Goal: Task Accomplishment & Management: Manage account settings

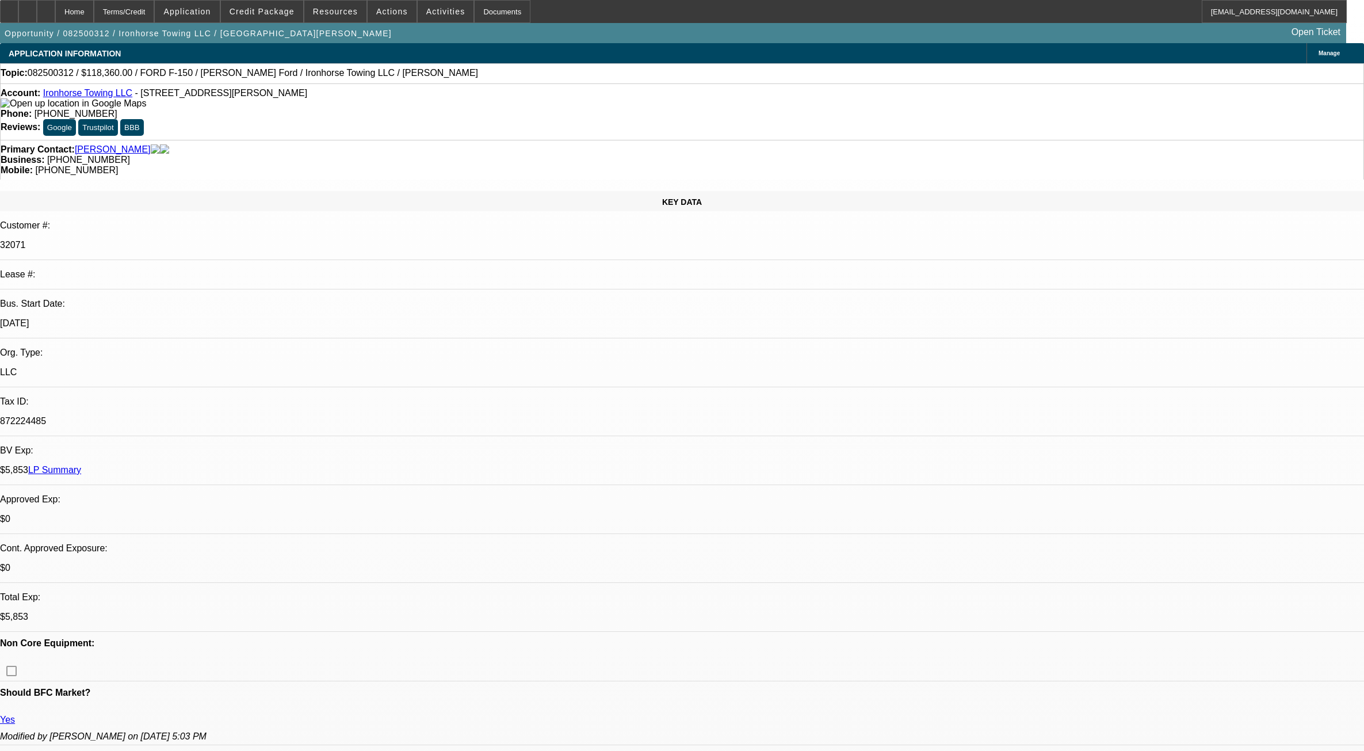
select select "0"
select select "2"
select select "0.1"
select select "4"
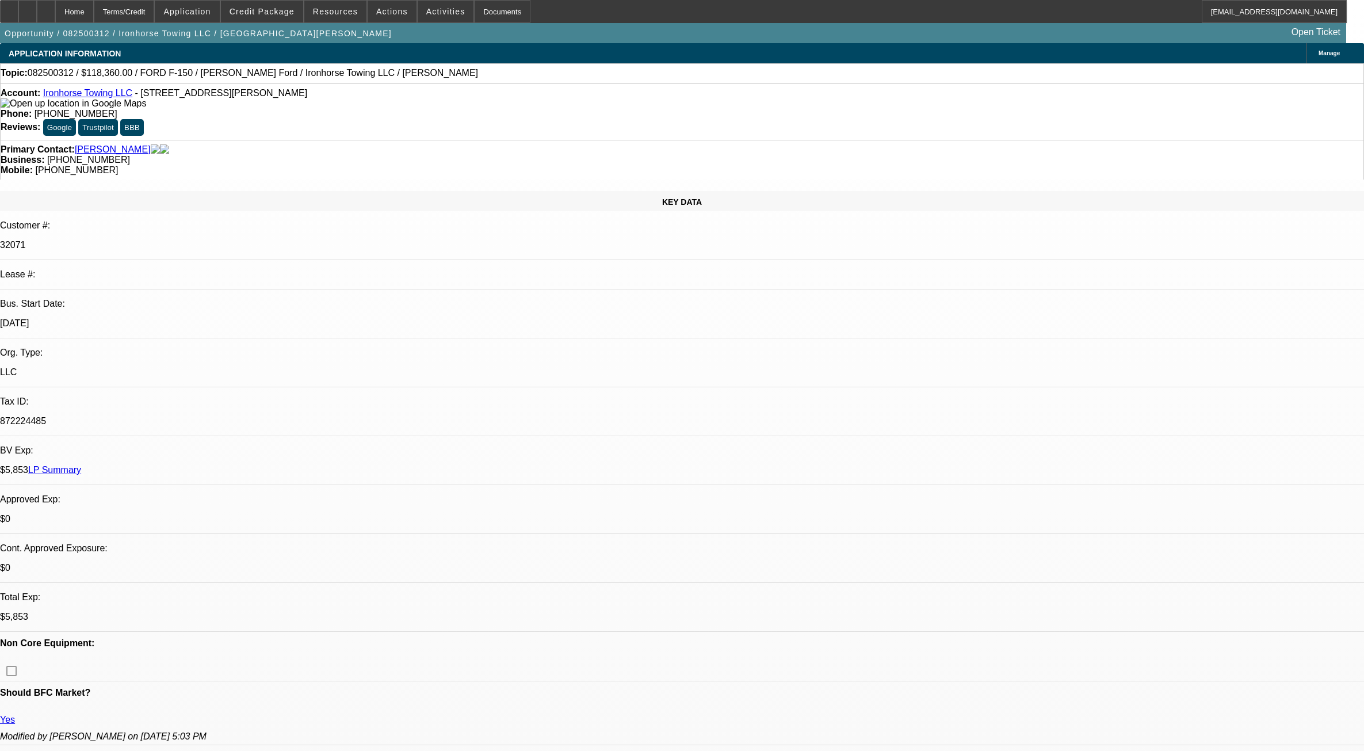
scroll to position [503, 0]
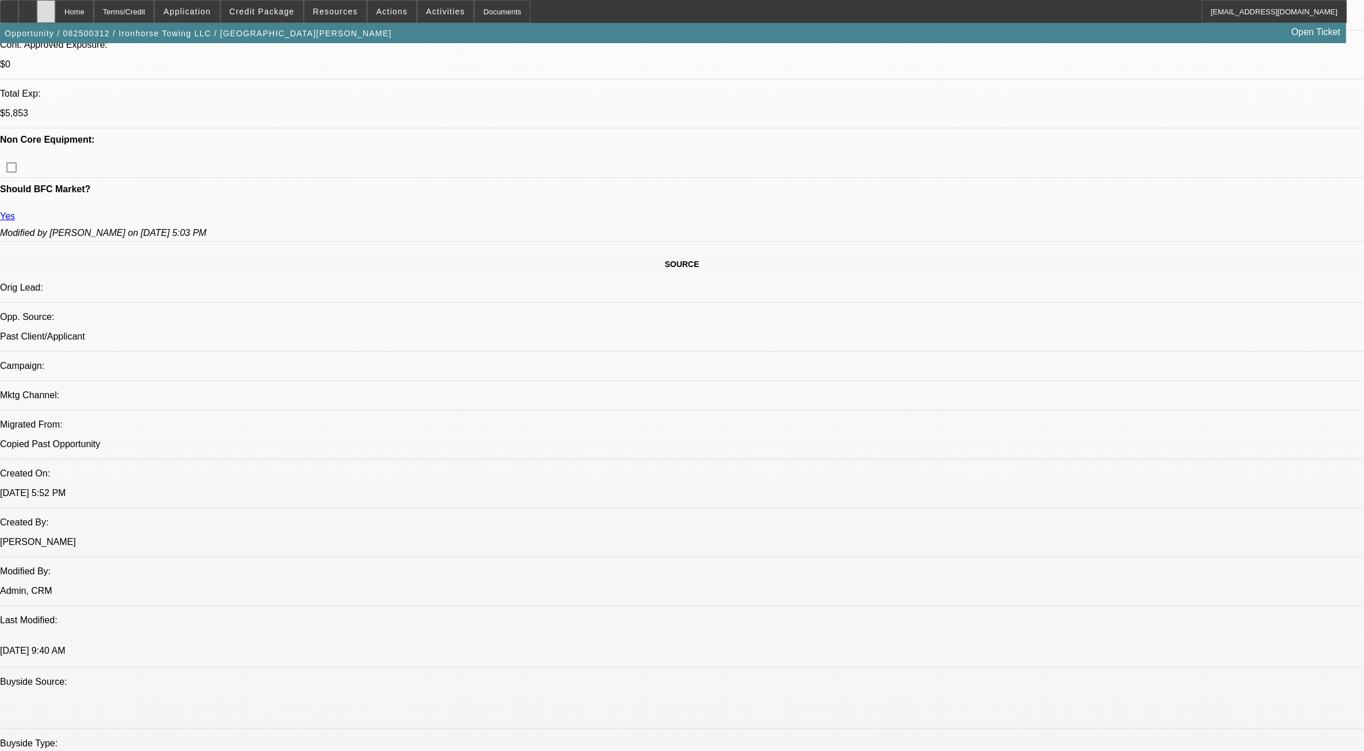
click at [55, 6] on div at bounding box center [46, 11] width 18 height 23
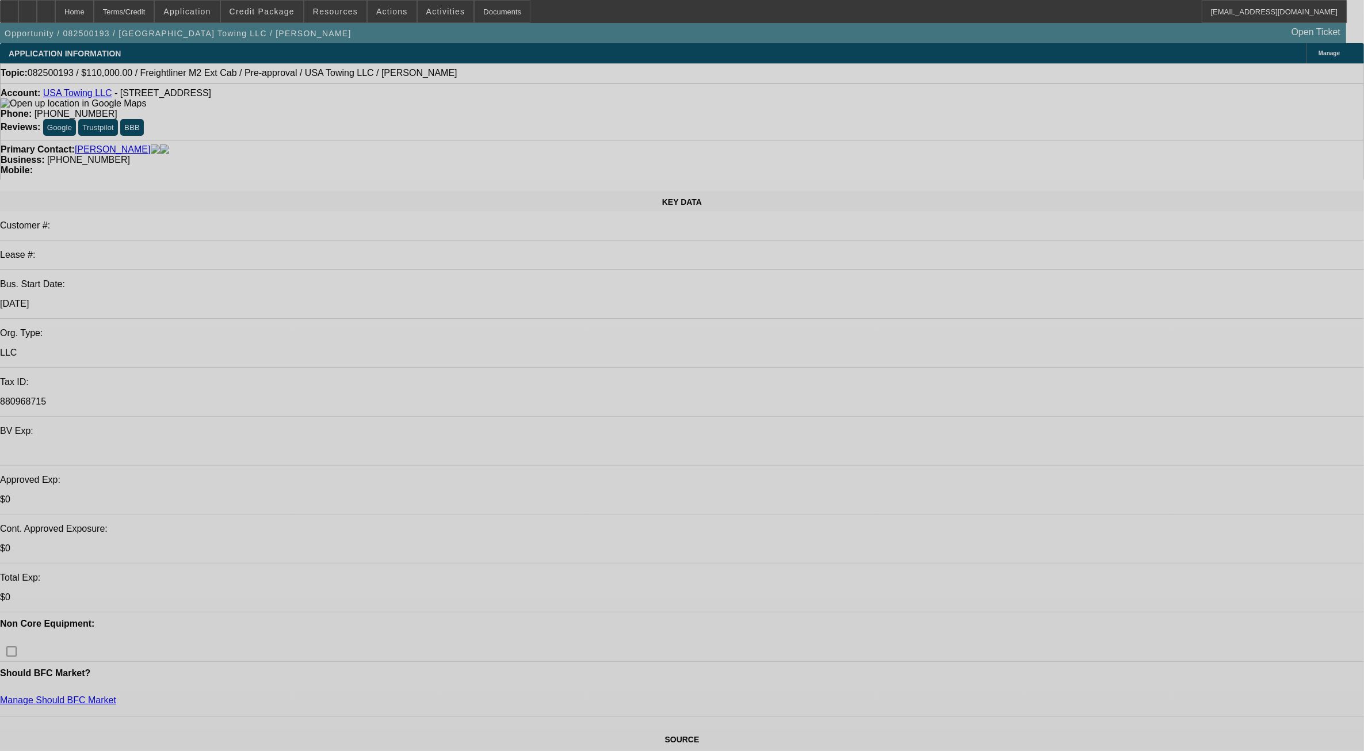
select select "0.15"
select select "2"
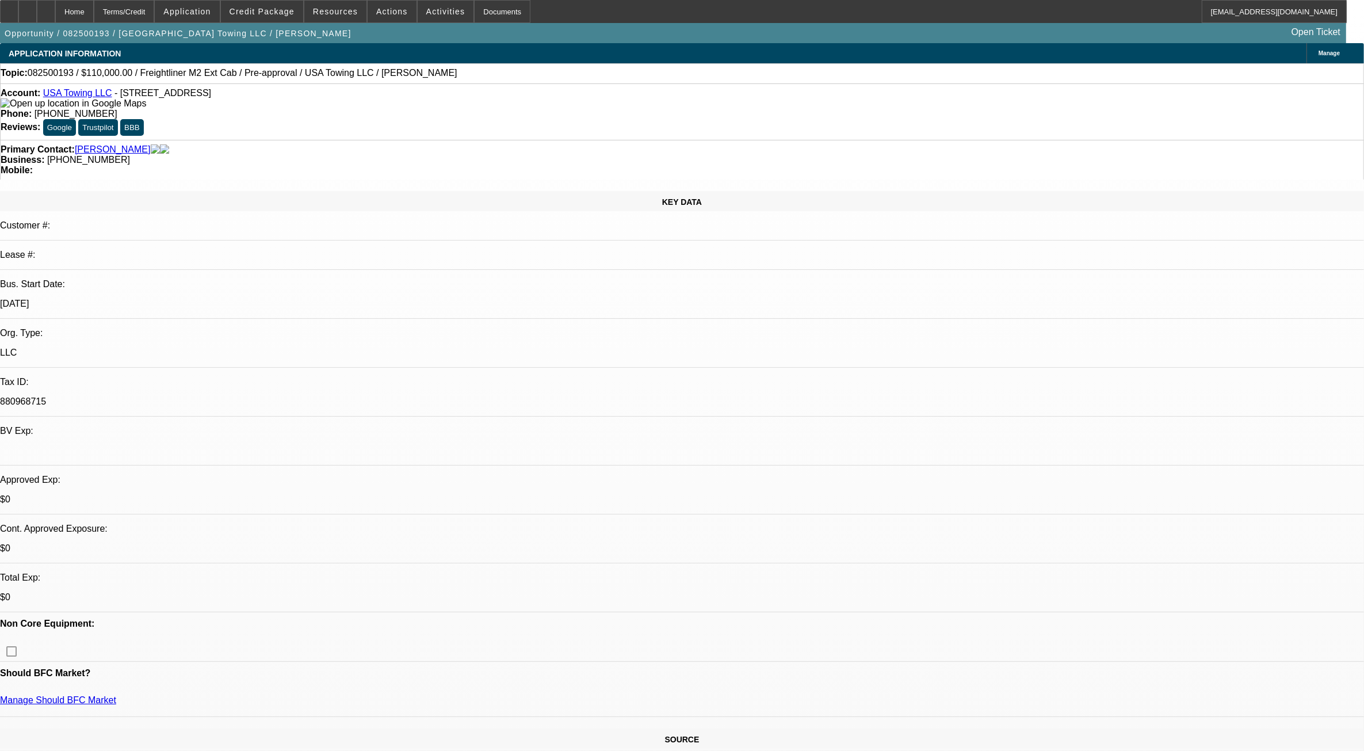
select select "0"
select select "0.15"
select select "0"
select select "0.1"
select select "0.15"
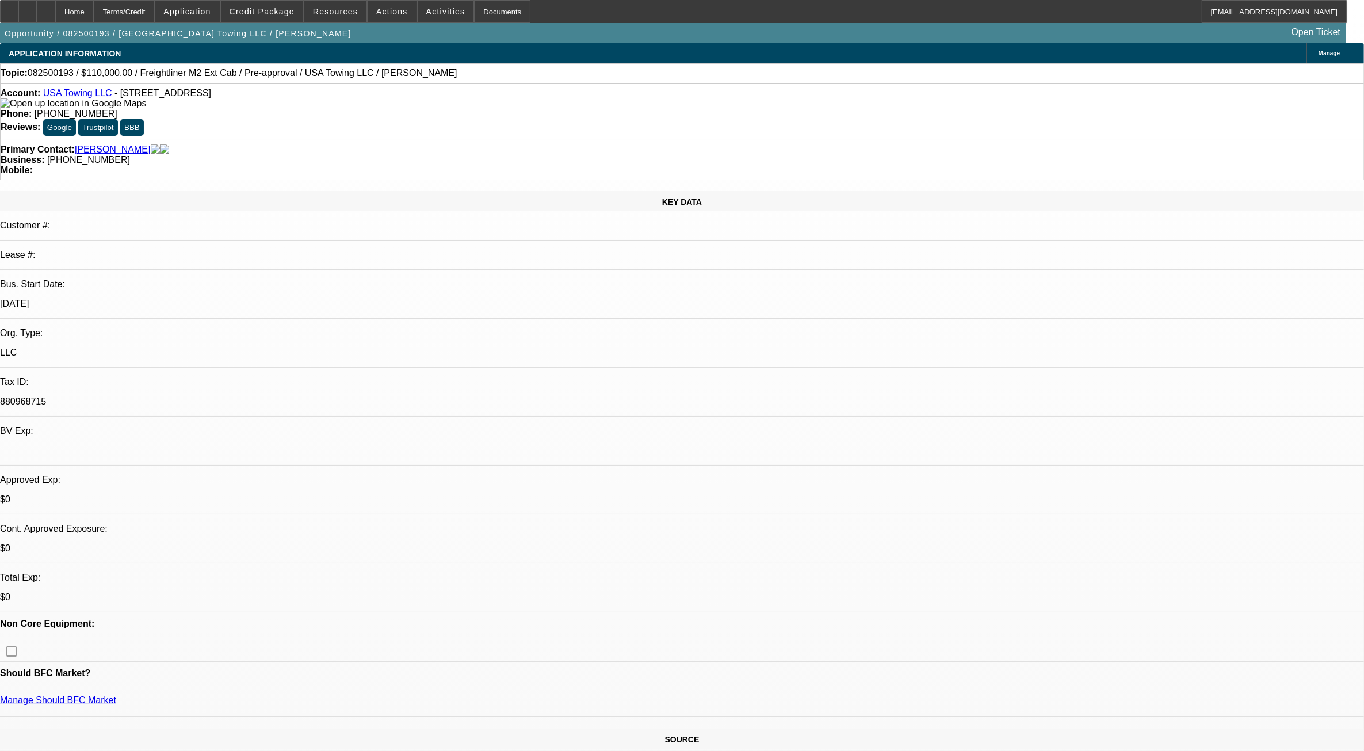
select select "0"
select select "0.1"
select select "0"
select select "0.1"
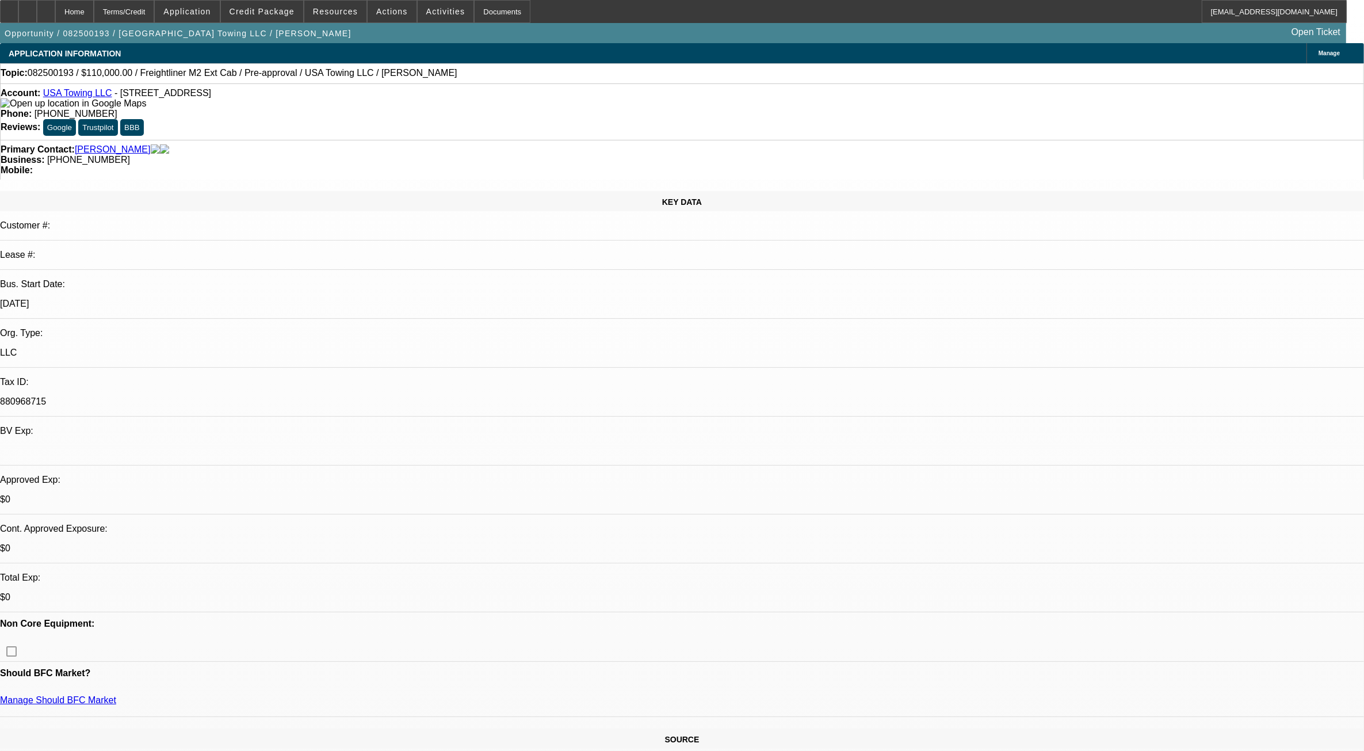
select select "1"
select select "2"
select select "6"
select select "1"
select select "3"
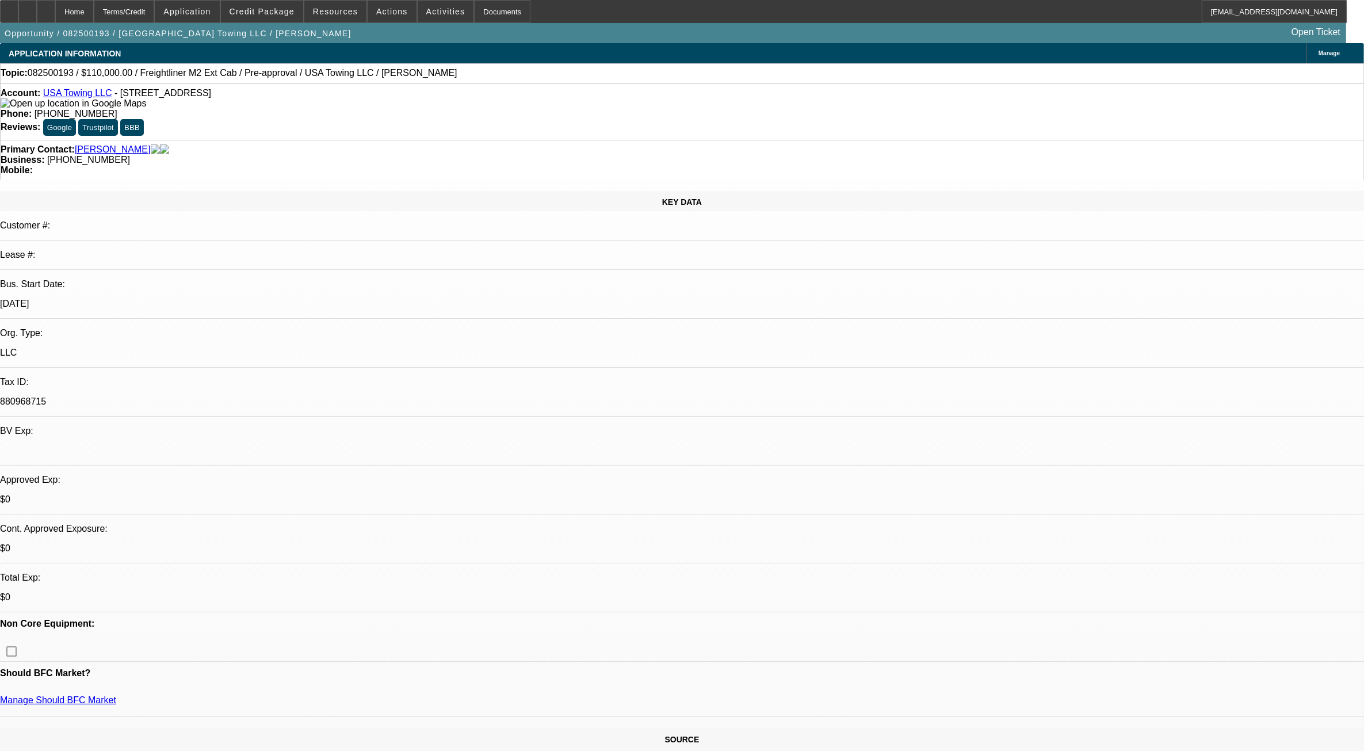
select select "4"
select select "1"
select select "3"
select select "4"
select select "1"
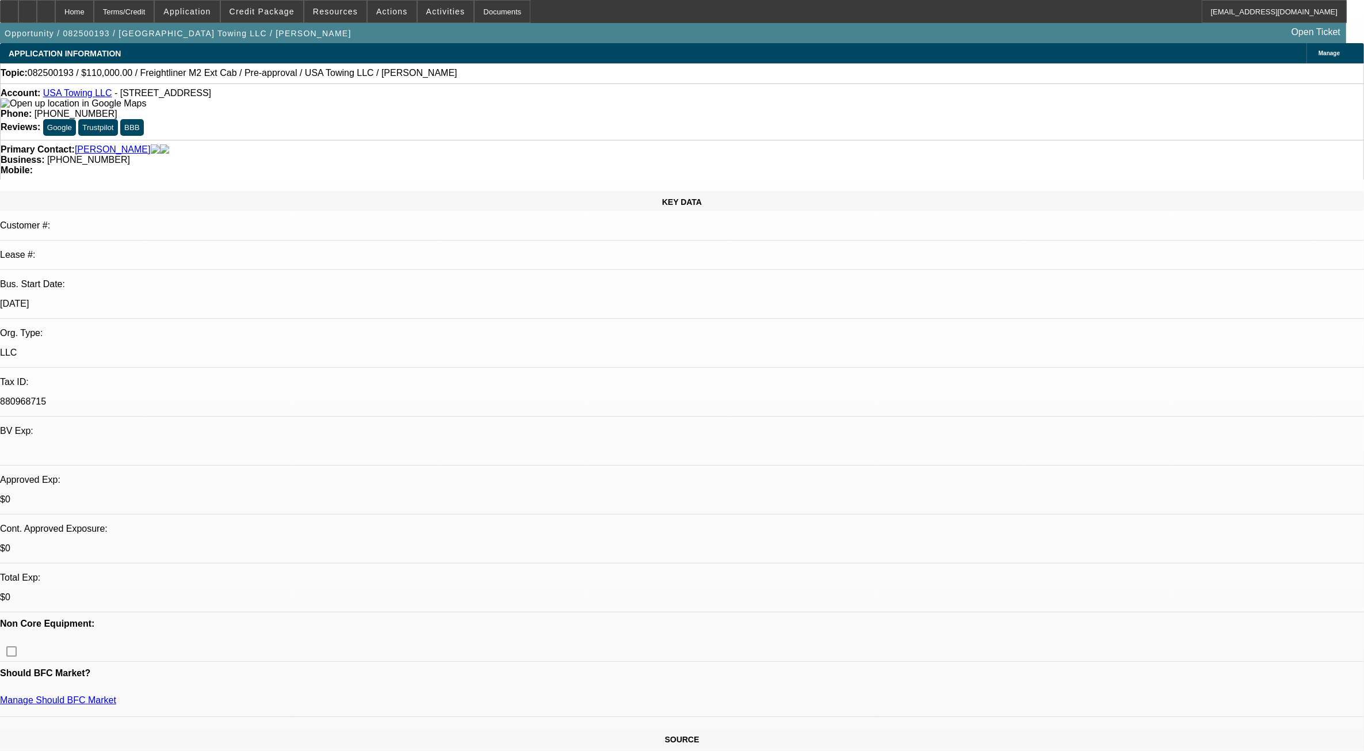
select select "2"
select select "4"
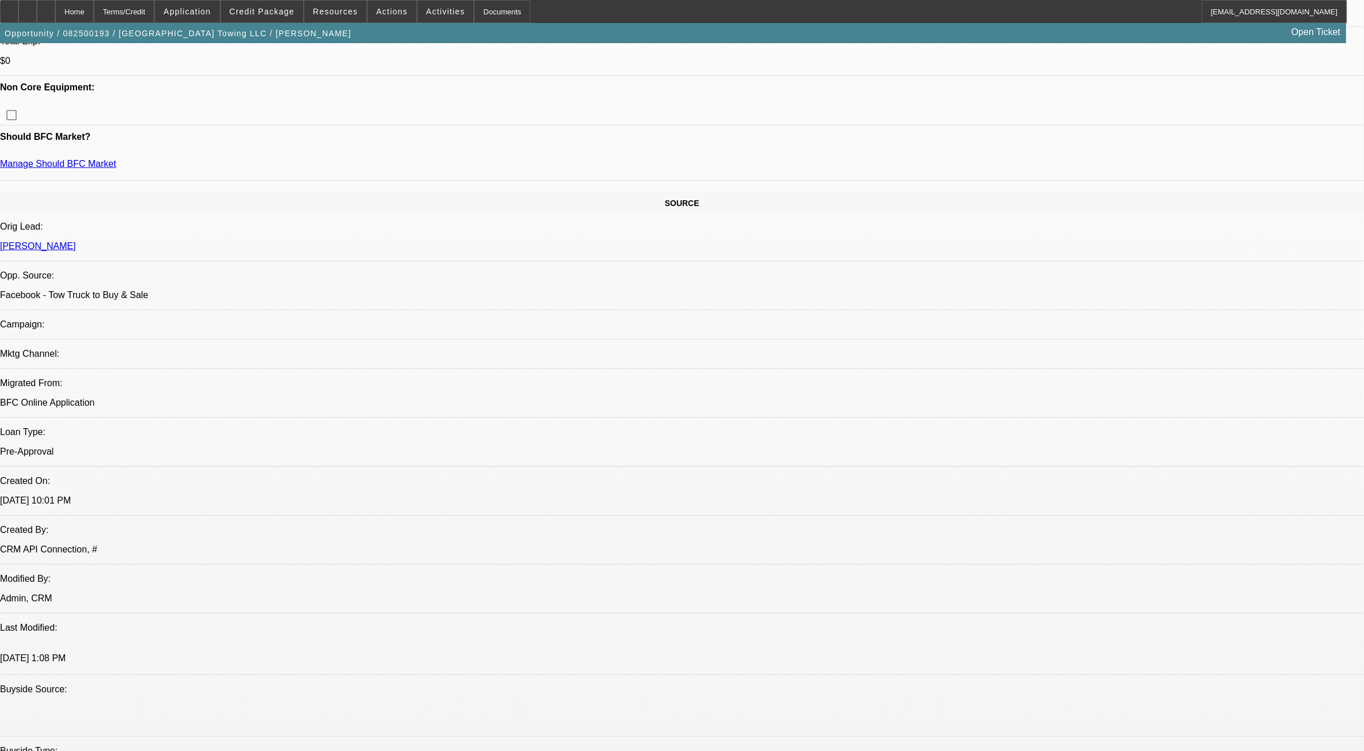
scroll to position [575, 0]
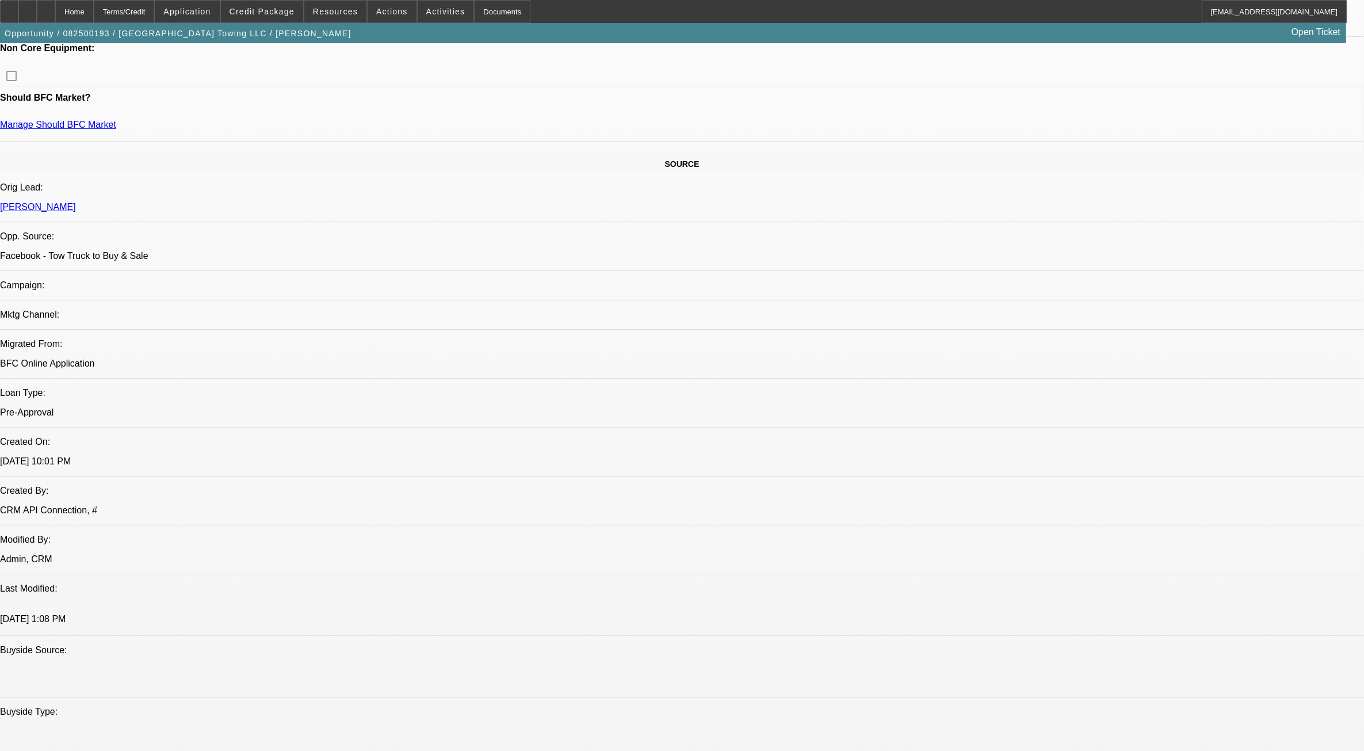
click at [282, 12] on span "Credit Package" at bounding box center [262, 11] width 65 height 9
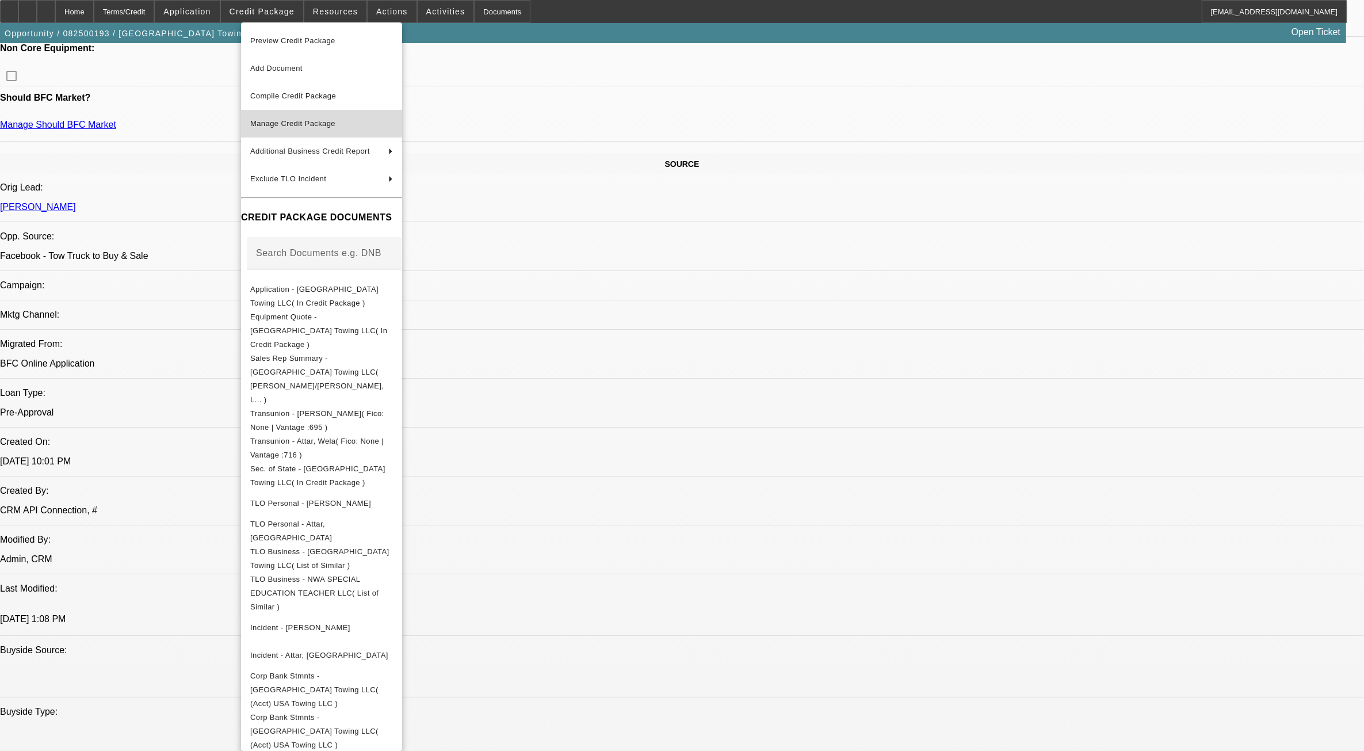
click at [289, 121] on span "Manage Credit Package" at bounding box center [292, 123] width 85 height 9
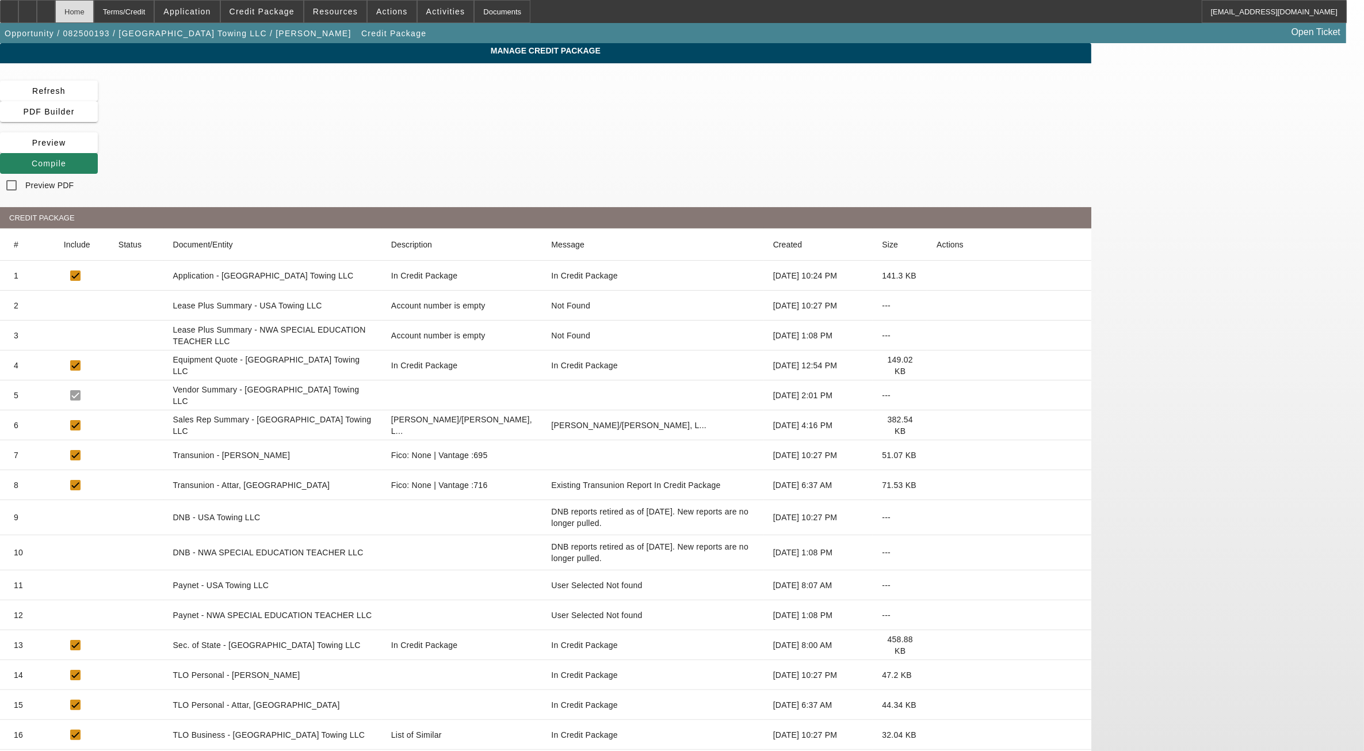
click at [91, 6] on div "Home" at bounding box center [74, 11] width 39 height 23
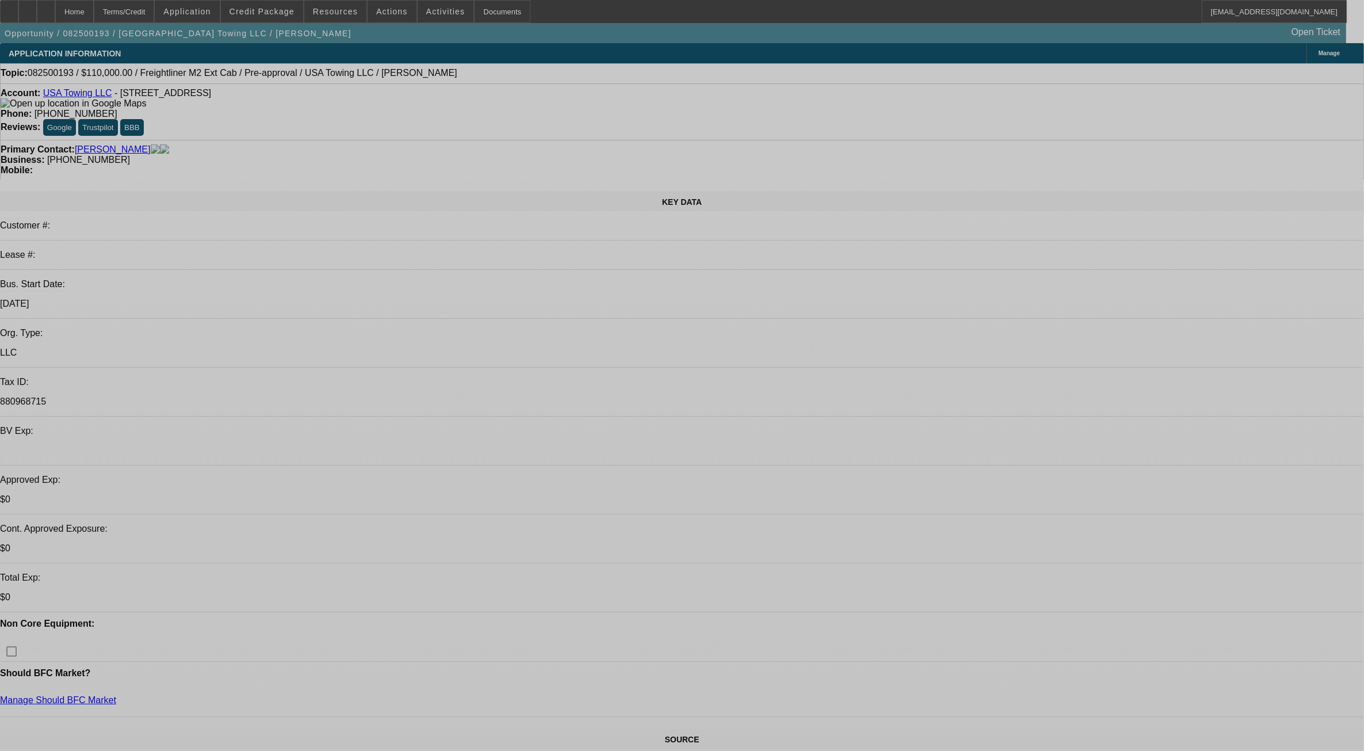
select select "0.15"
select select "2"
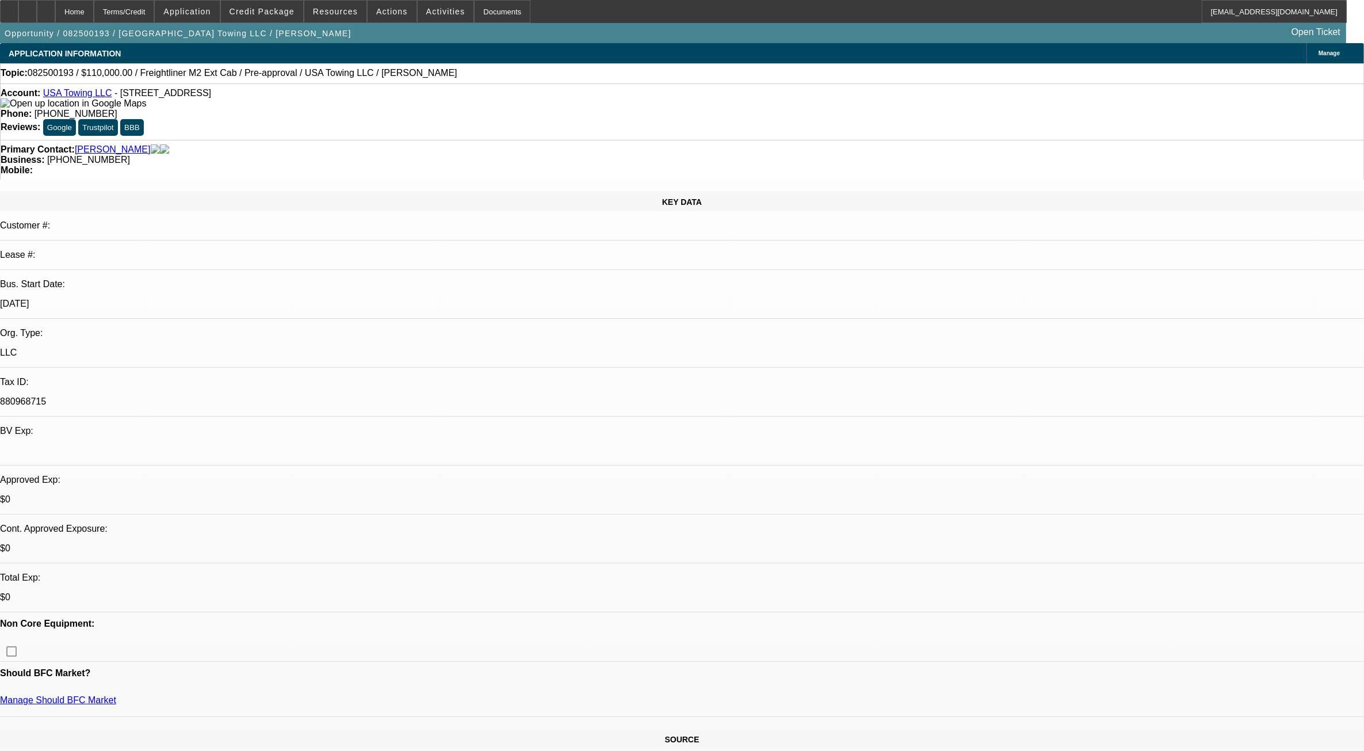
select select "0"
select select "6"
select select "0.15"
select select "0"
select select "3"
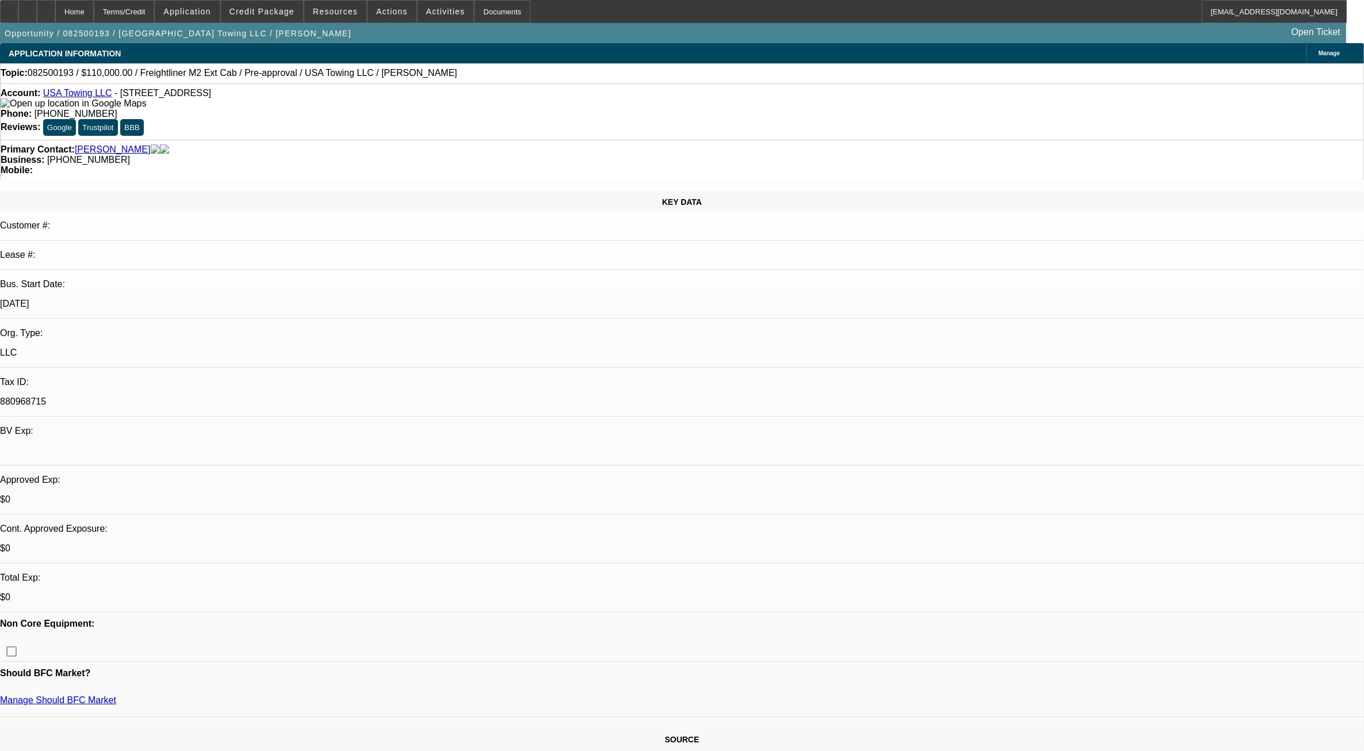
select select "0.1"
select select "4"
select select "0.15"
select select "0"
select select "3"
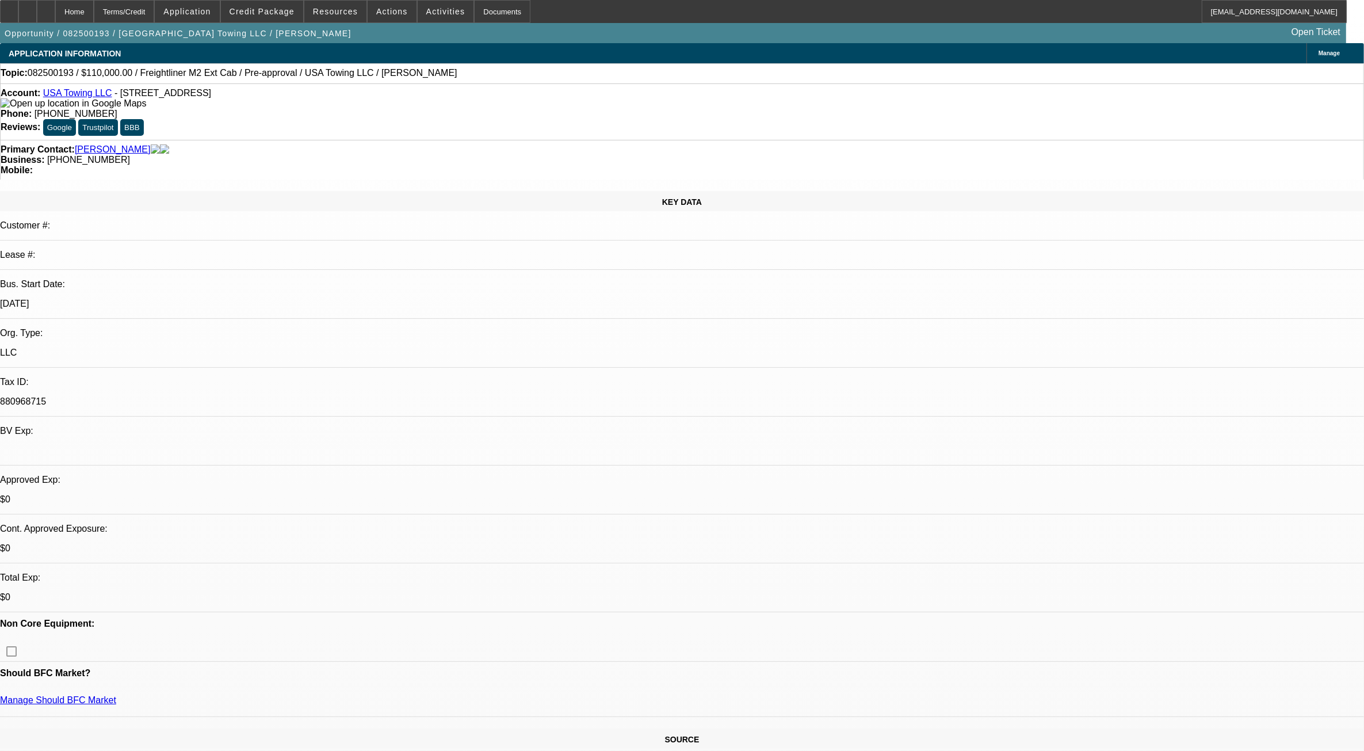
select select "0.1"
select select "4"
select select "0"
select select "2"
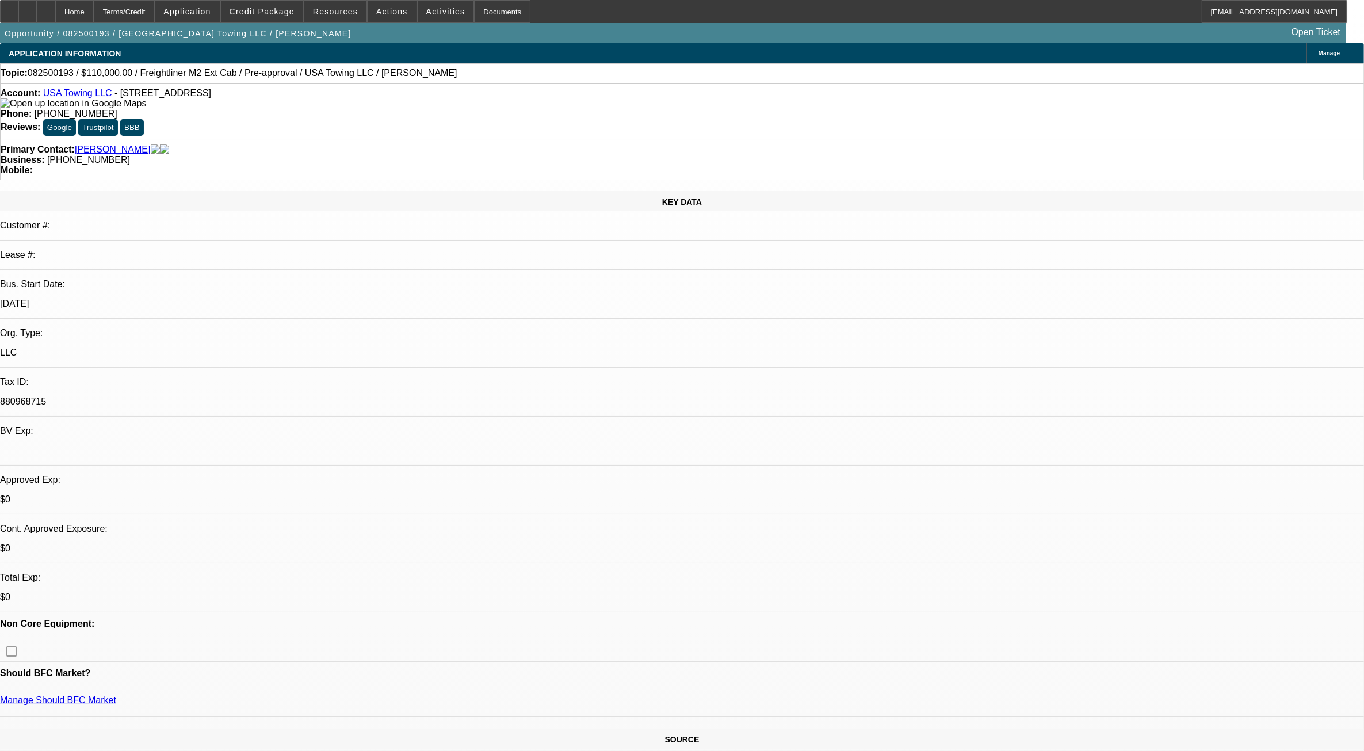
select select "0.1"
select select "4"
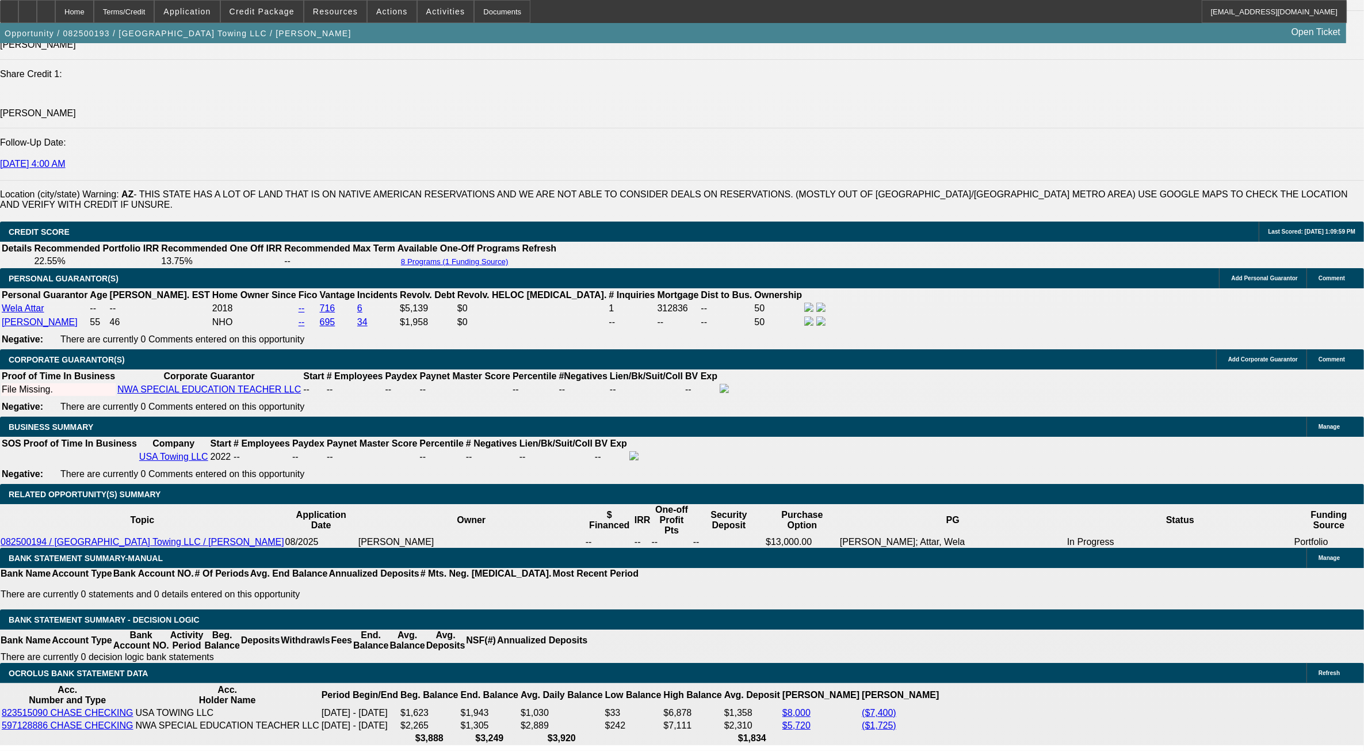
scroll to position [1582, 0]
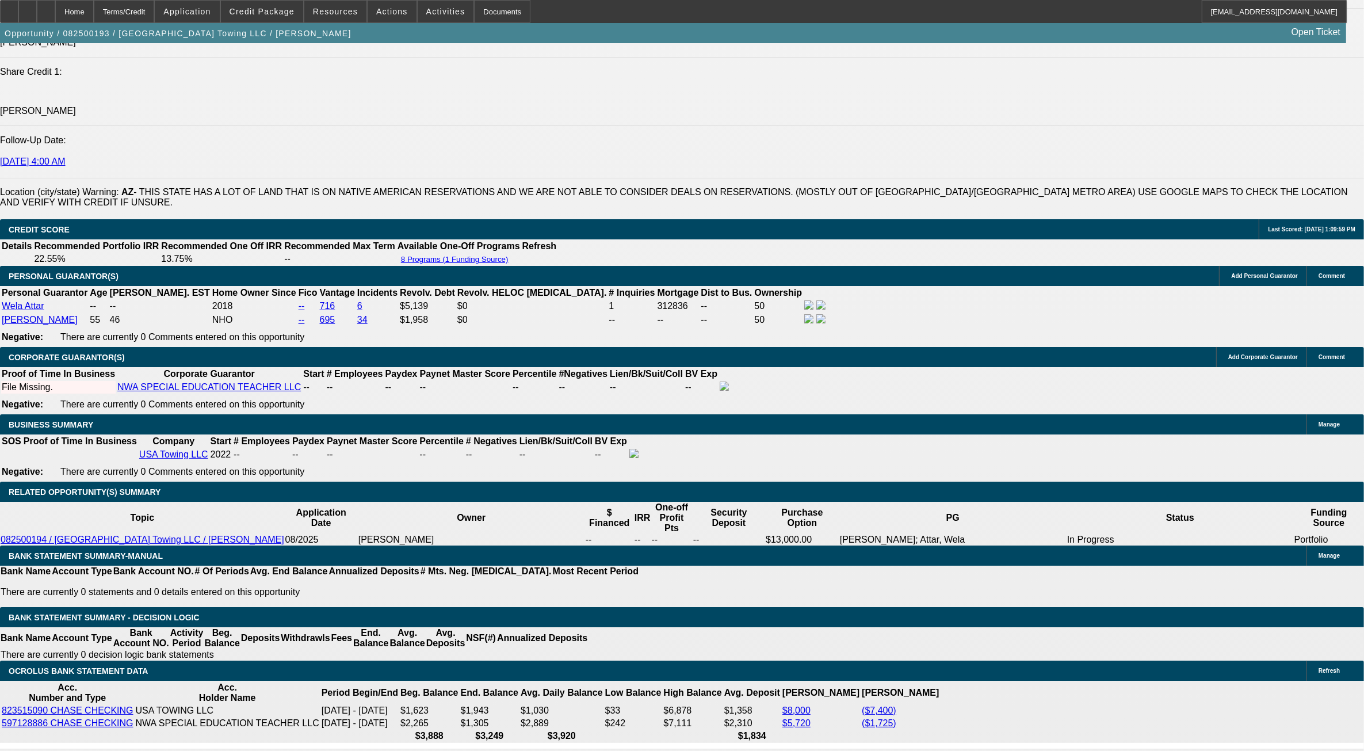
click at [1086, 597] on div "APPLICATION INFORMATION Manage Topic: 082500193 / $110,000.00 / Freightliner M2…" at bounding box center [682, 671] width 1364 height 4421
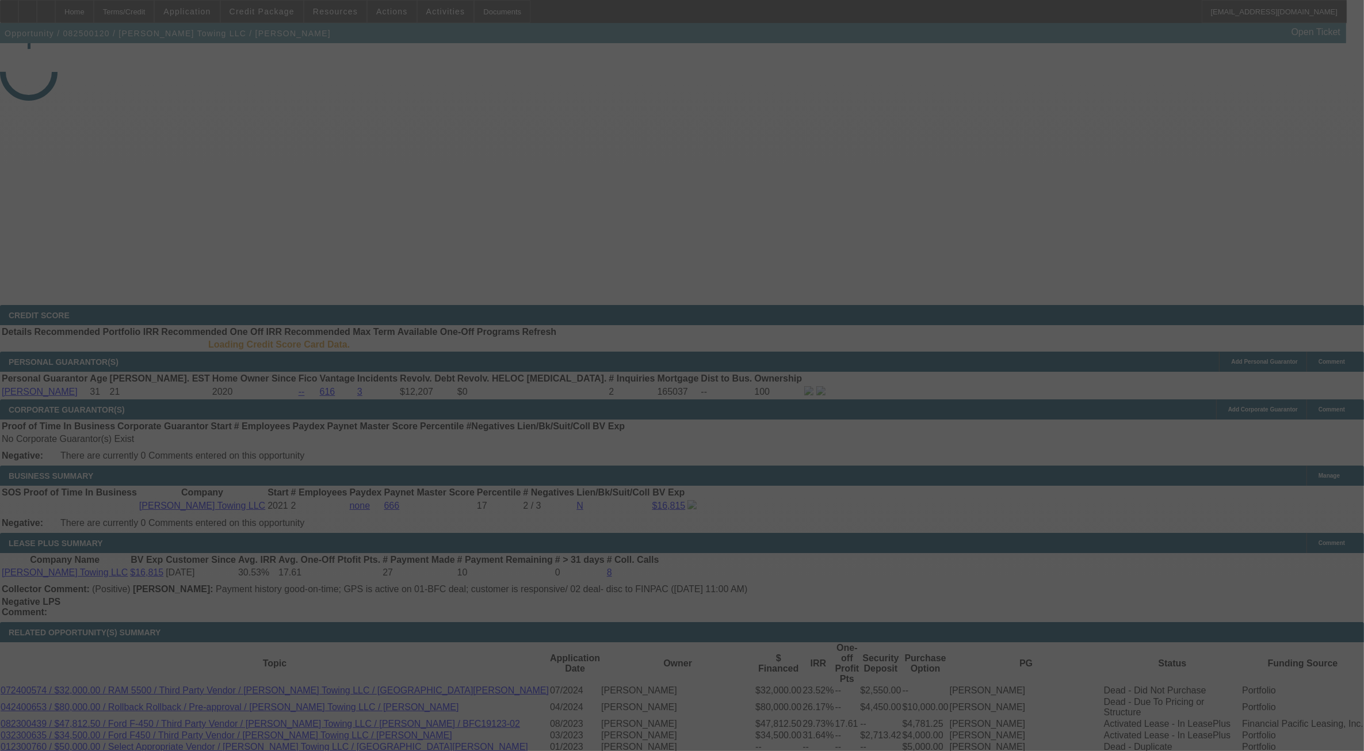
select select "0"
select select "0.1"
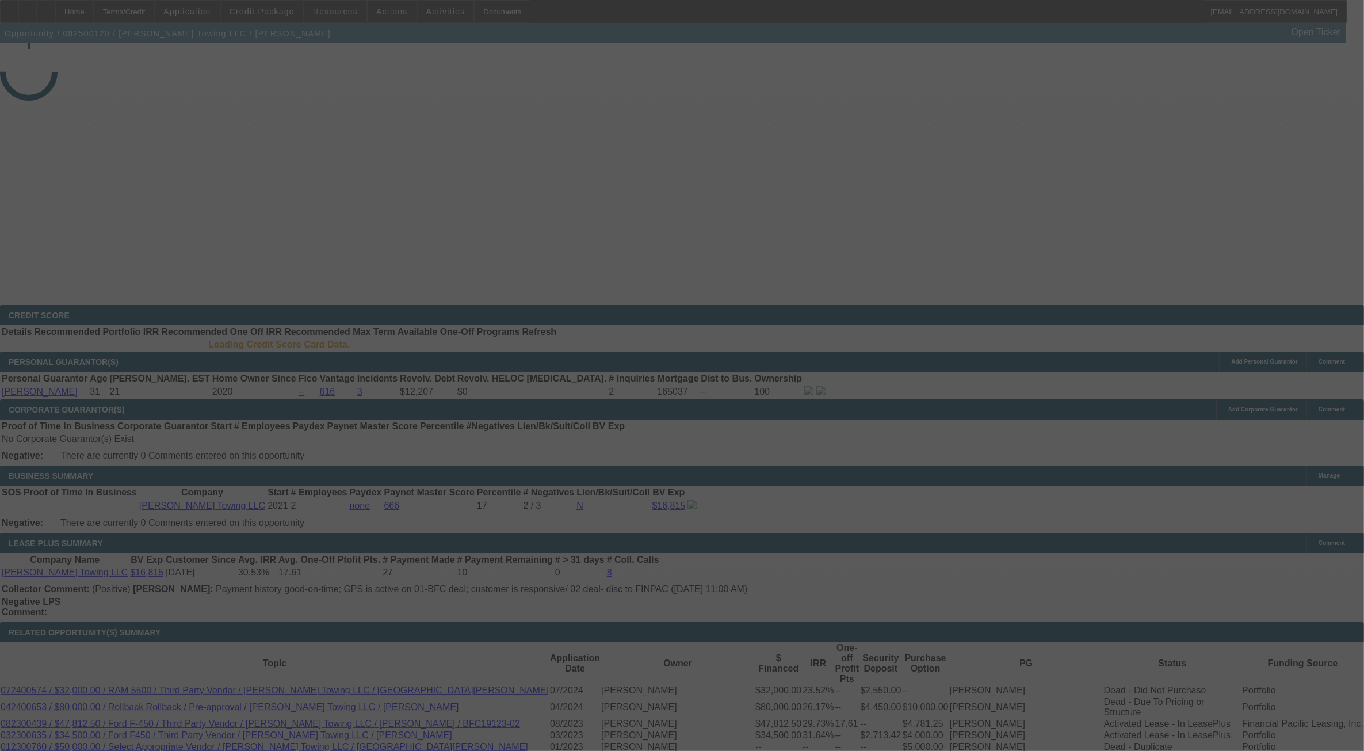
select select "0"
select select "0.1"
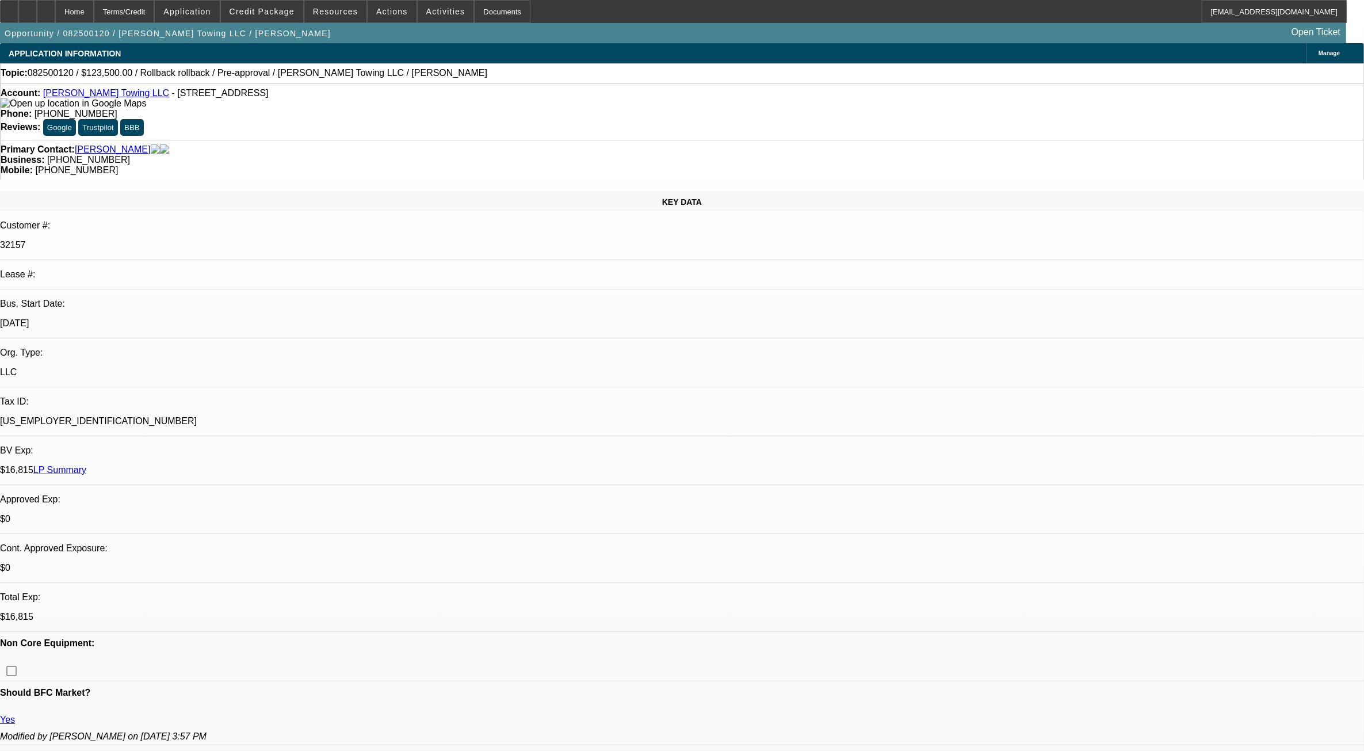
select select "1"
select select "6"
select select "1"
select select "3"
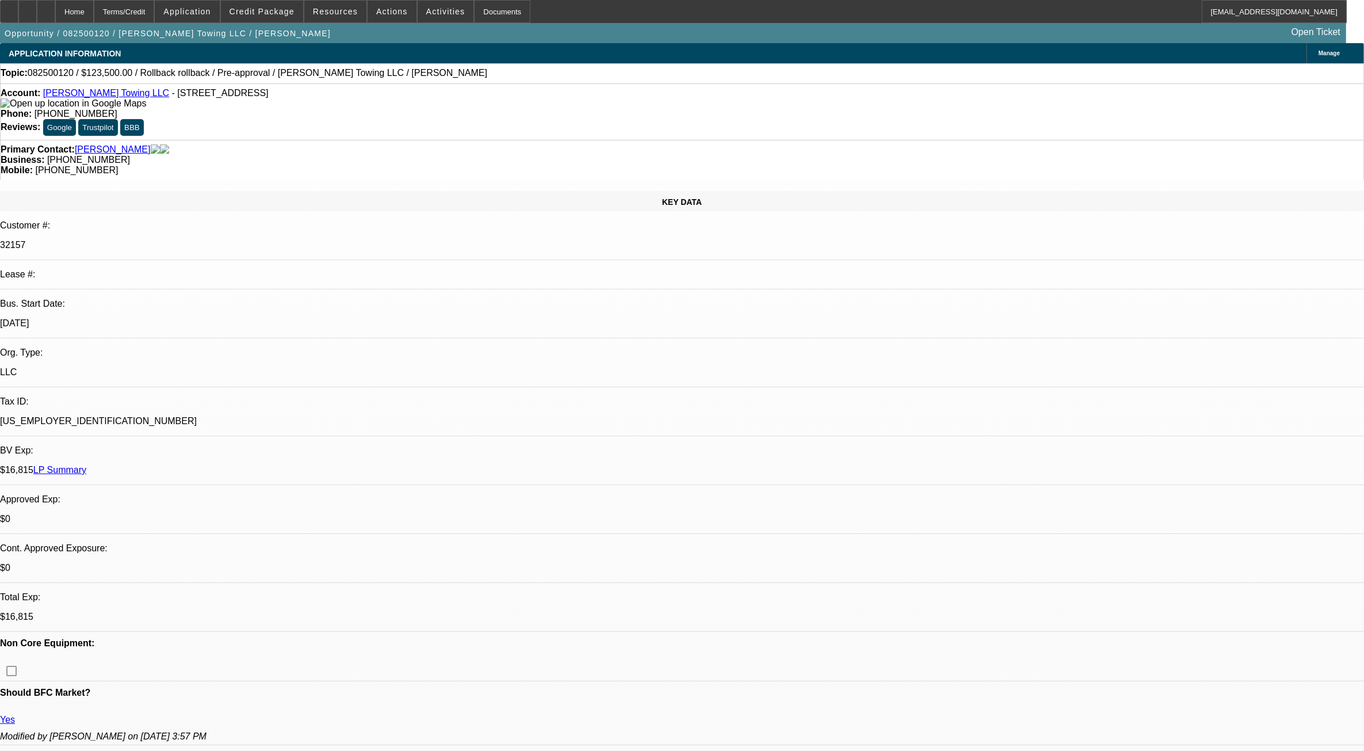
select select "4"
select select "1"
select select "3"
select select "4"
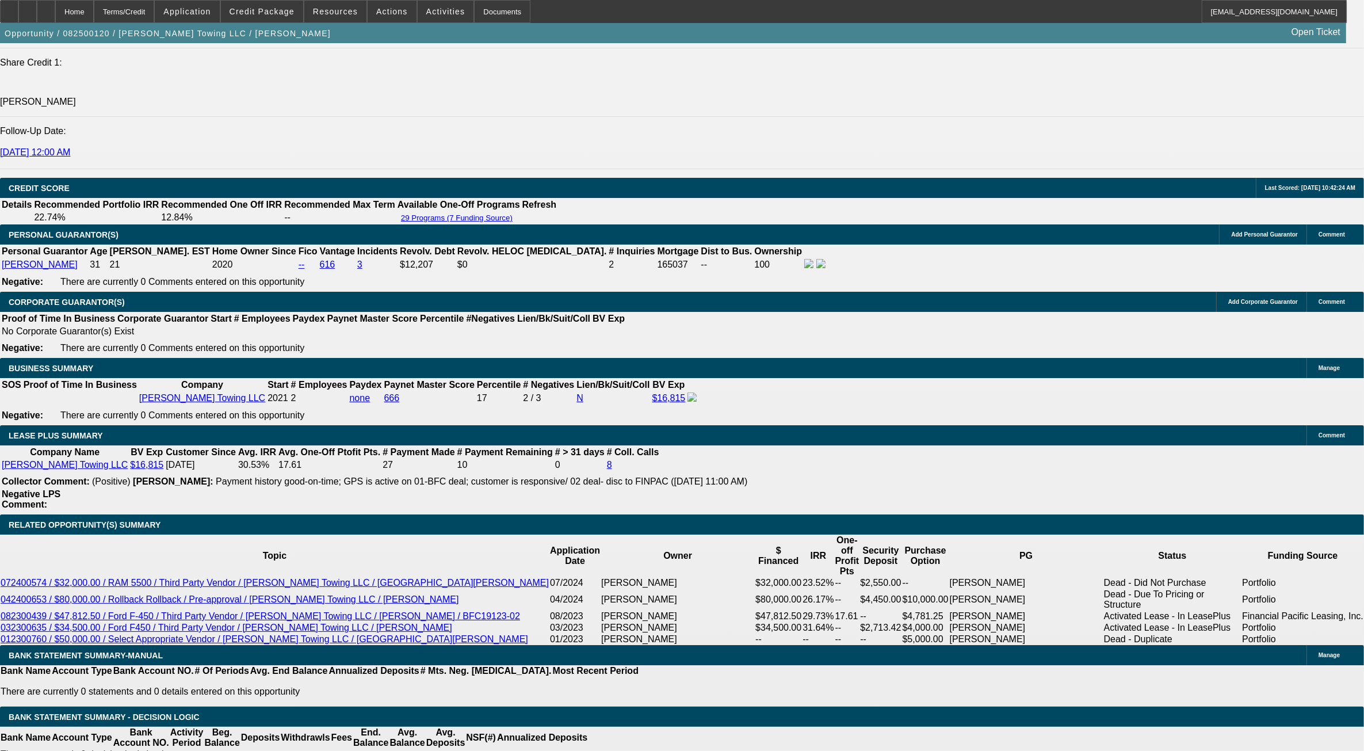
scroll to position [1582, 0]
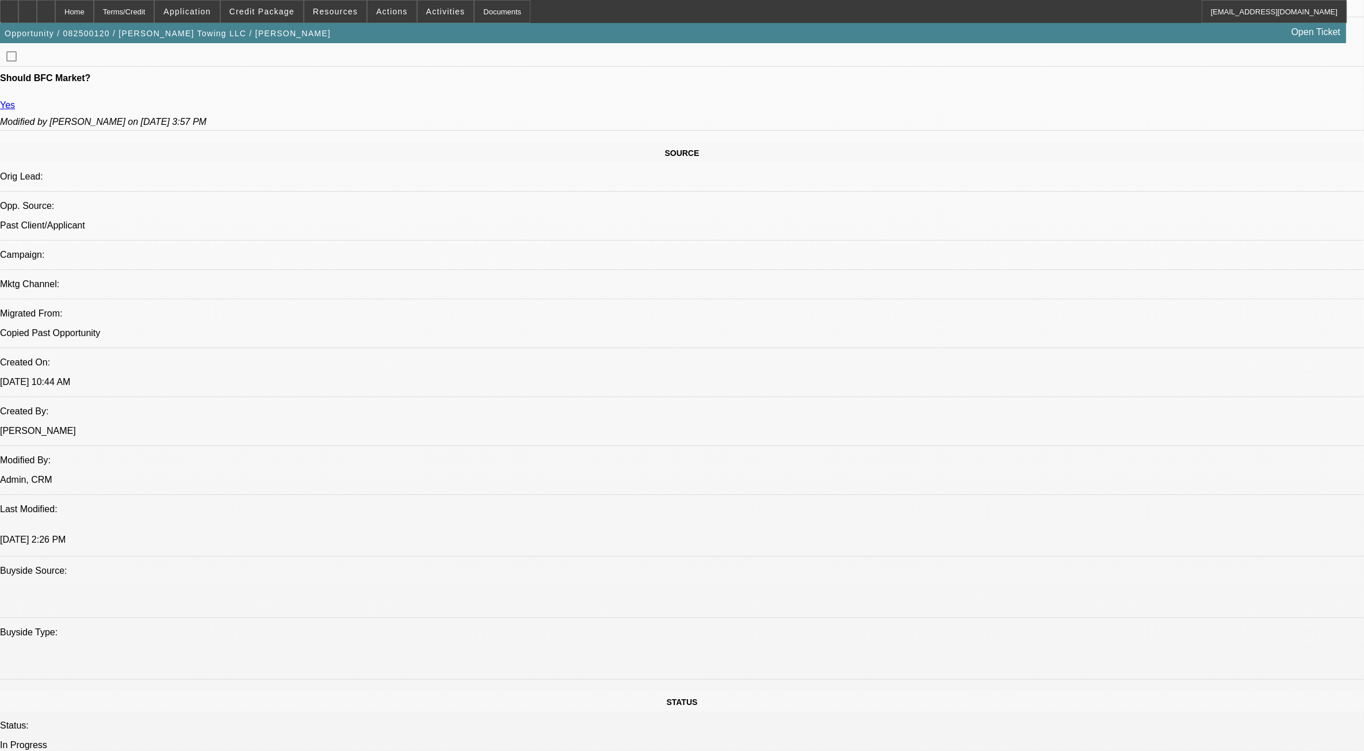
scroll to position [575, 0]
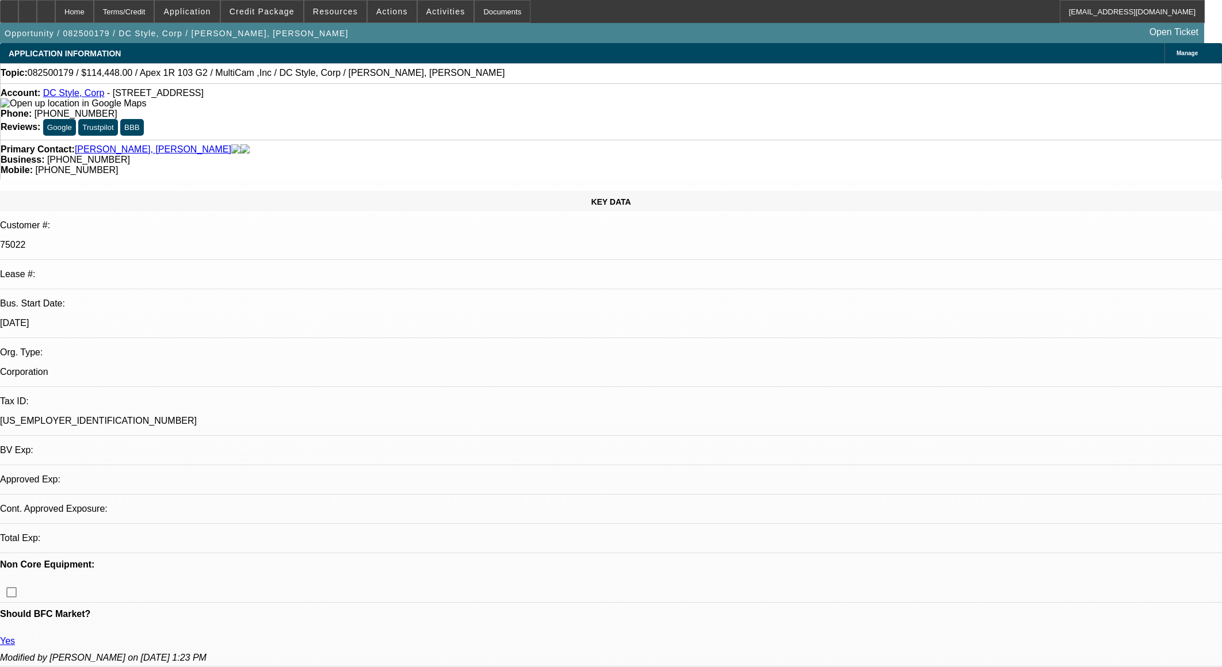
select select "0"
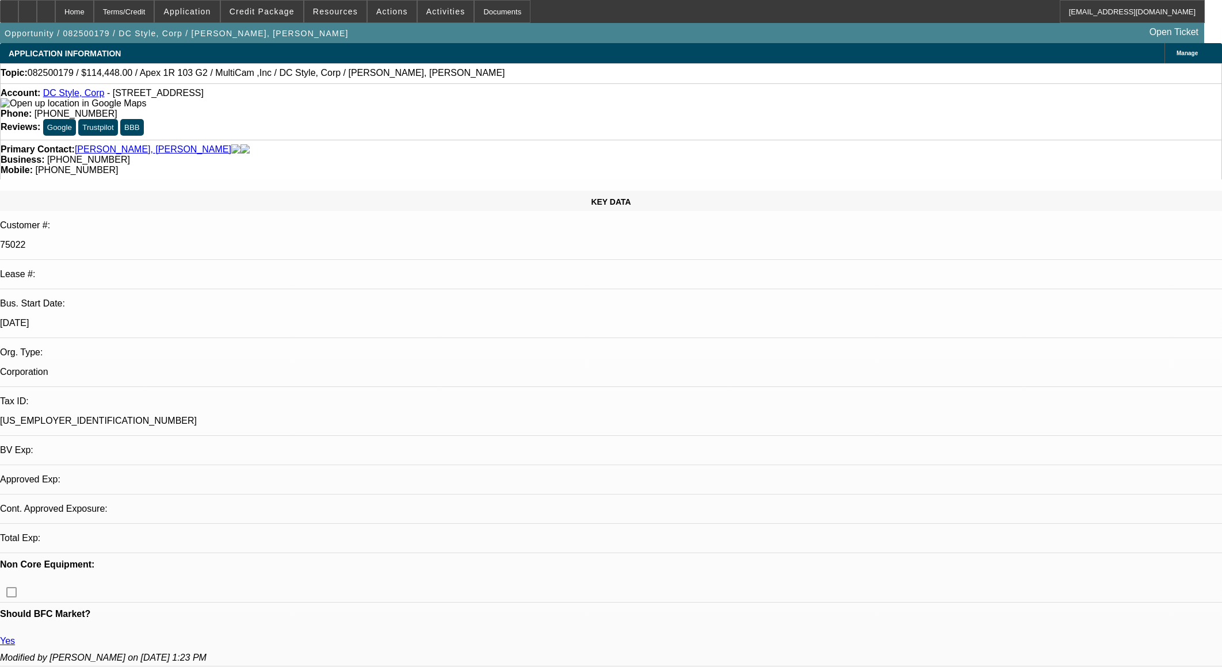
select select "0"
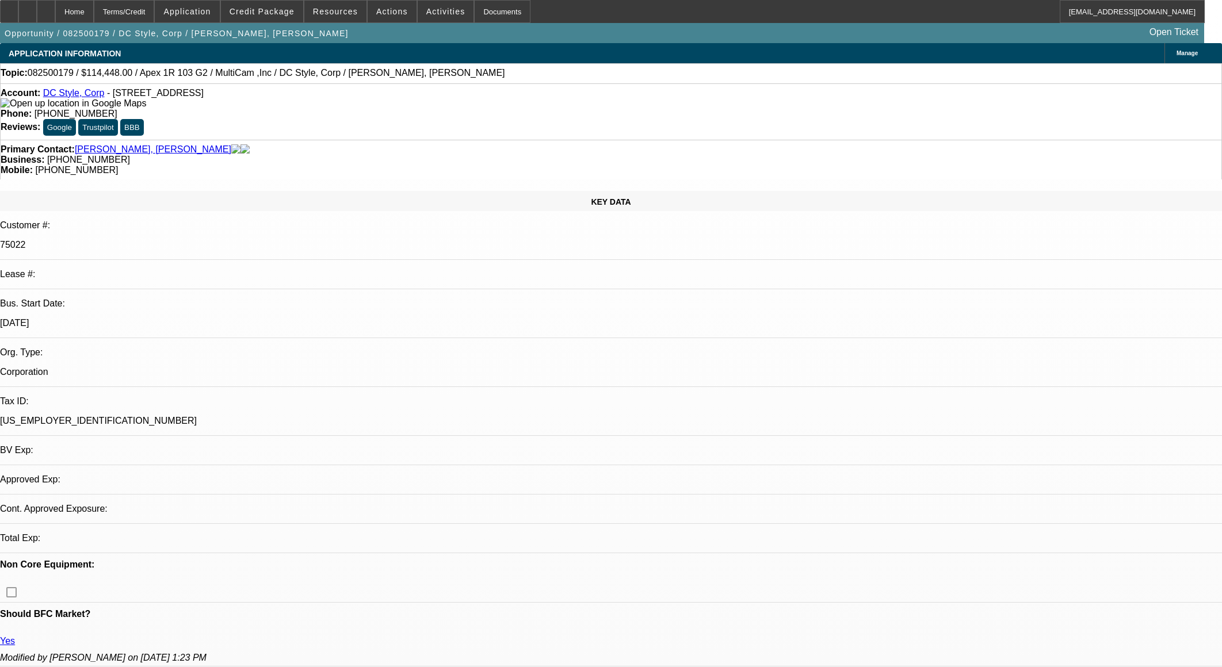
select select "0"
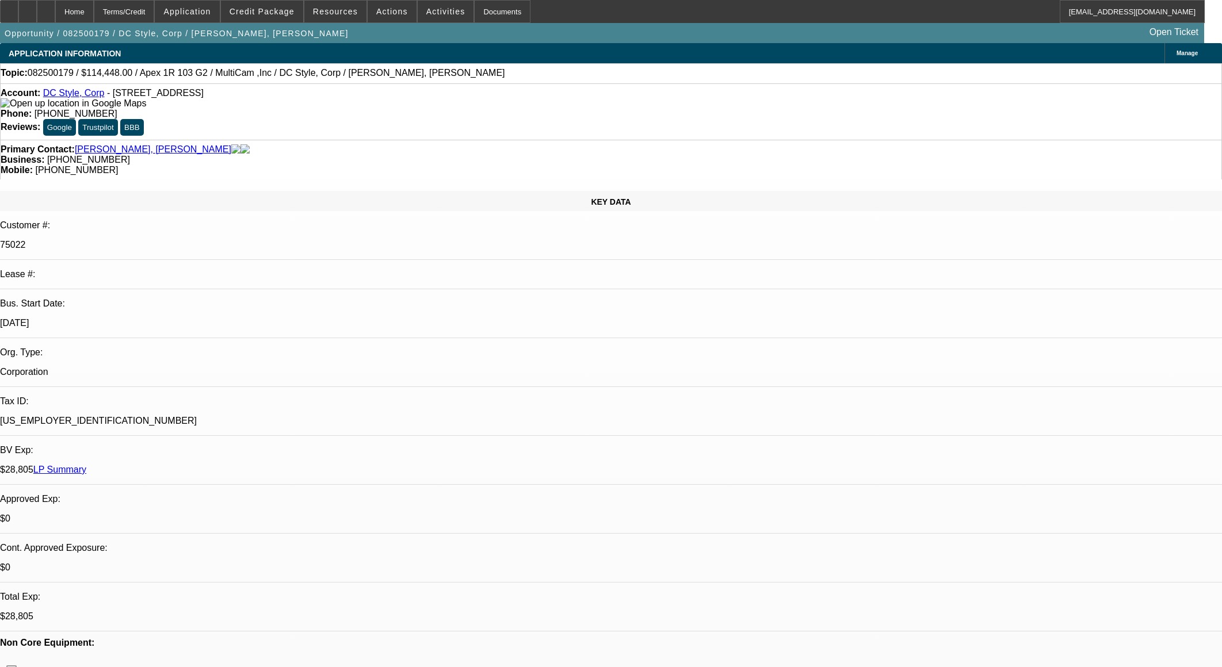
select select "1"
select select "6"
select select "1"
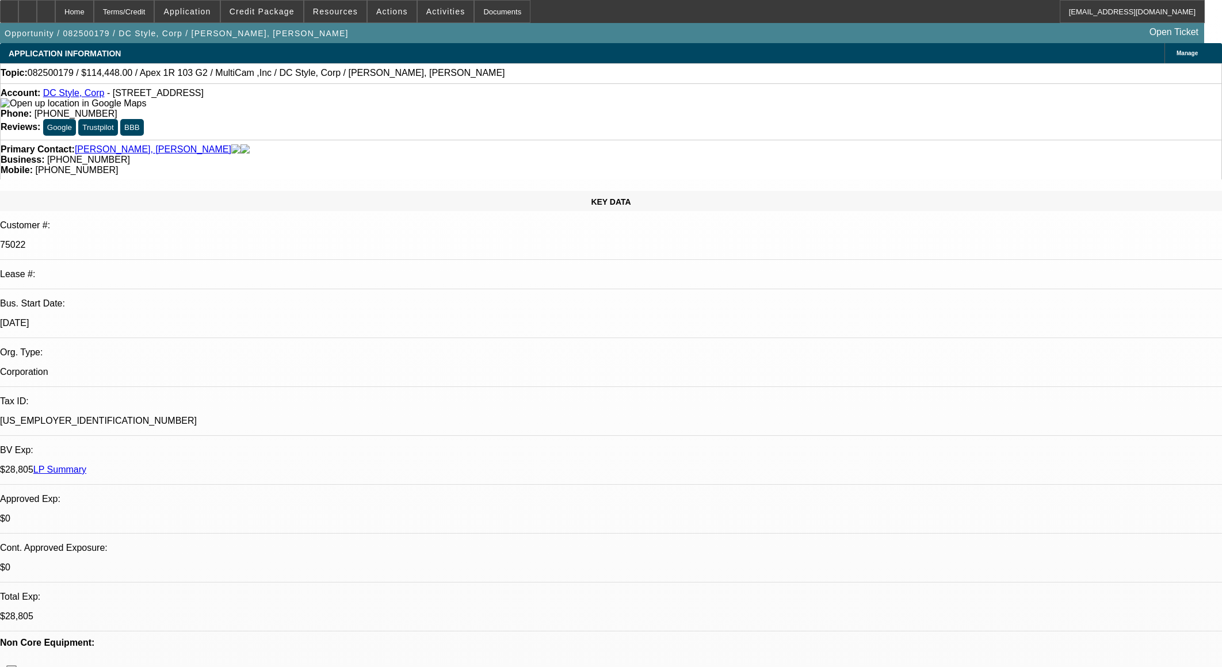
select select "6"
select select "1"
select select "6"
select select "1"
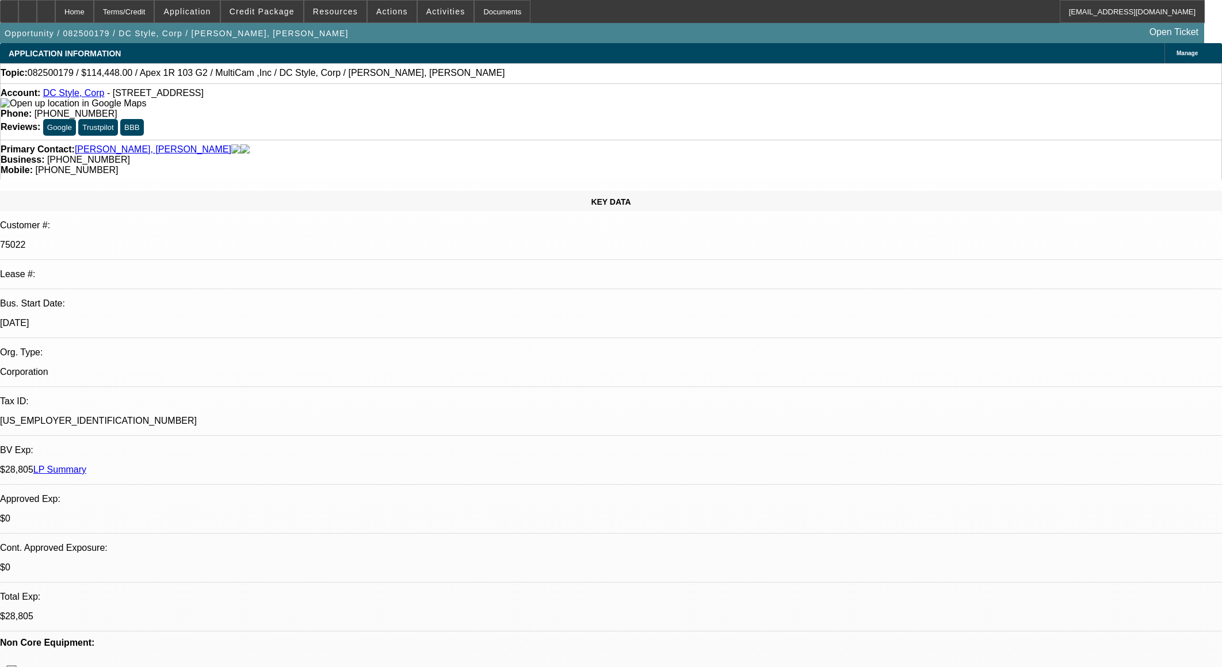
select select "1"
select select "6"
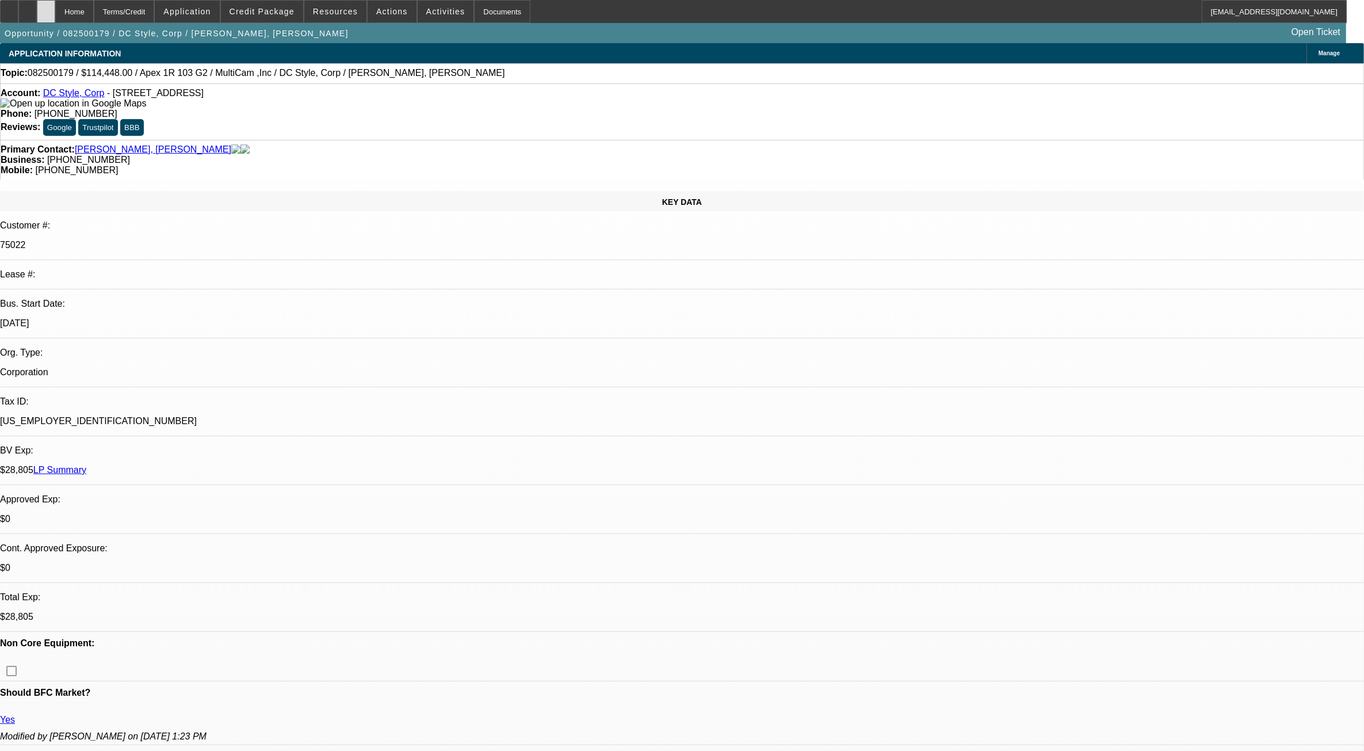
click at [55, 9] on div at bounding box center [46, 11] width 18 height 23
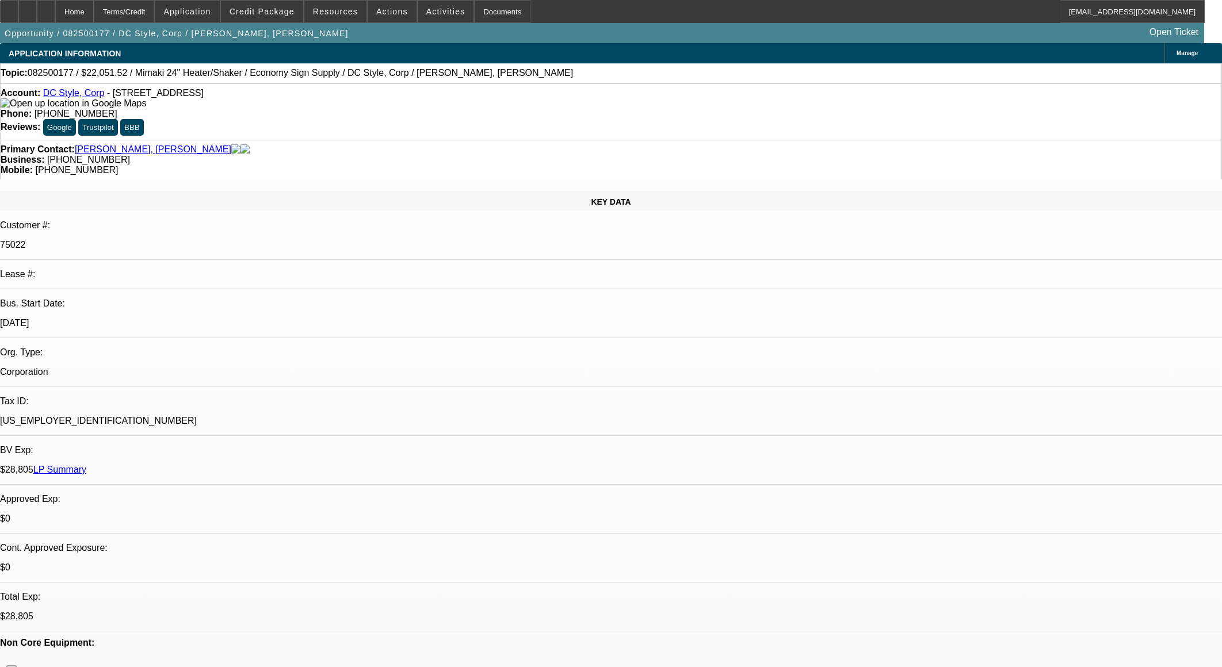
select select "0"
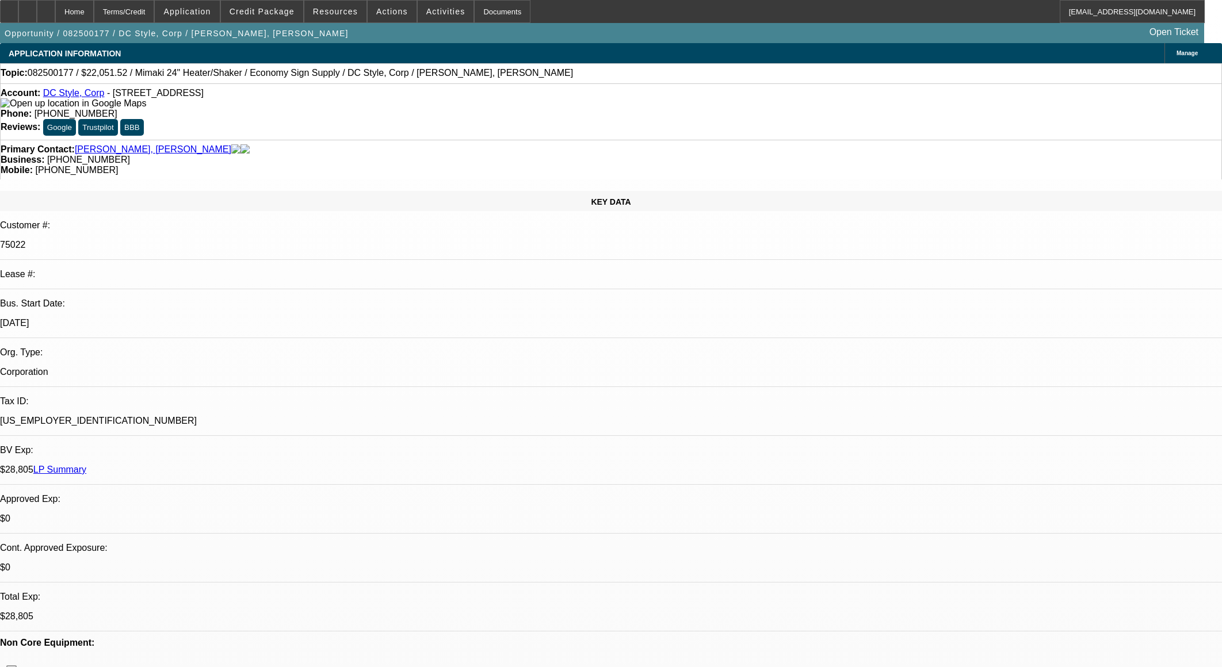
select select "0"
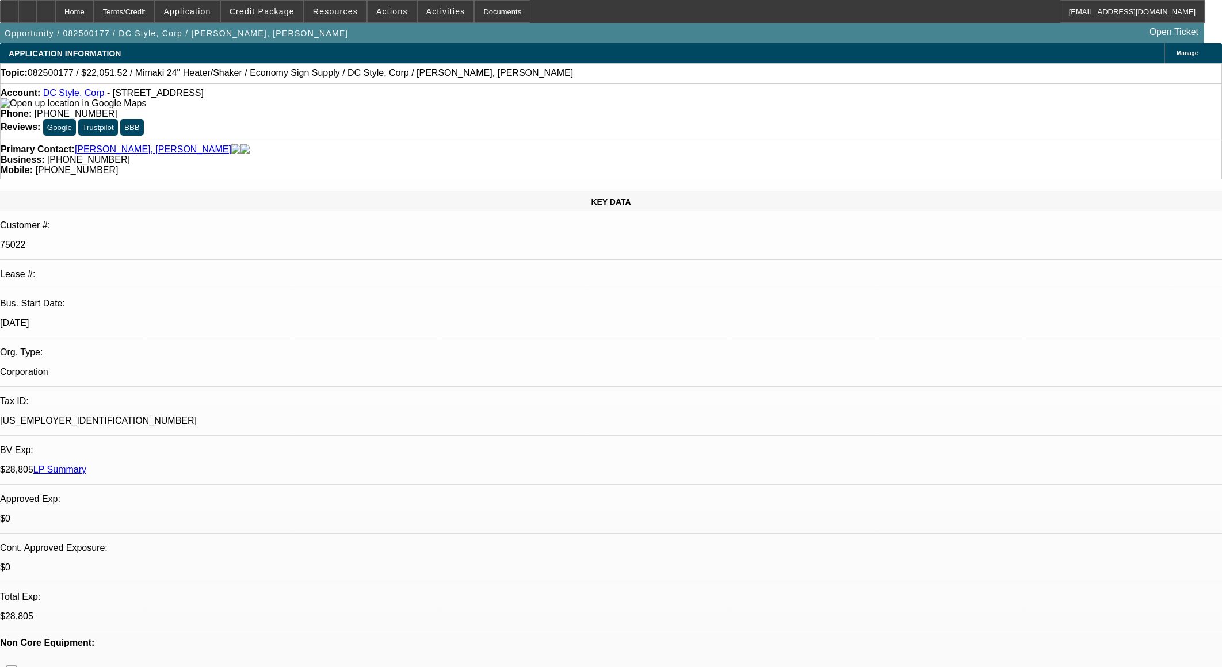
select select "0"
select select "1"
select select "6"
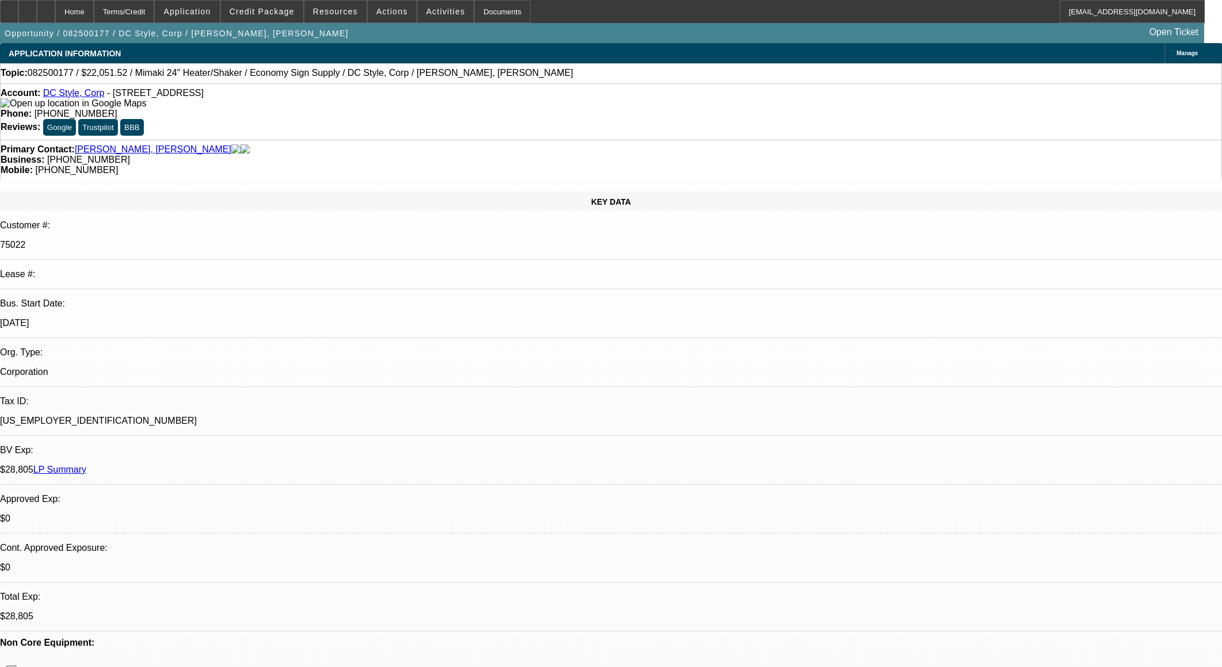
select select "1"
select select "6"
select select "1"
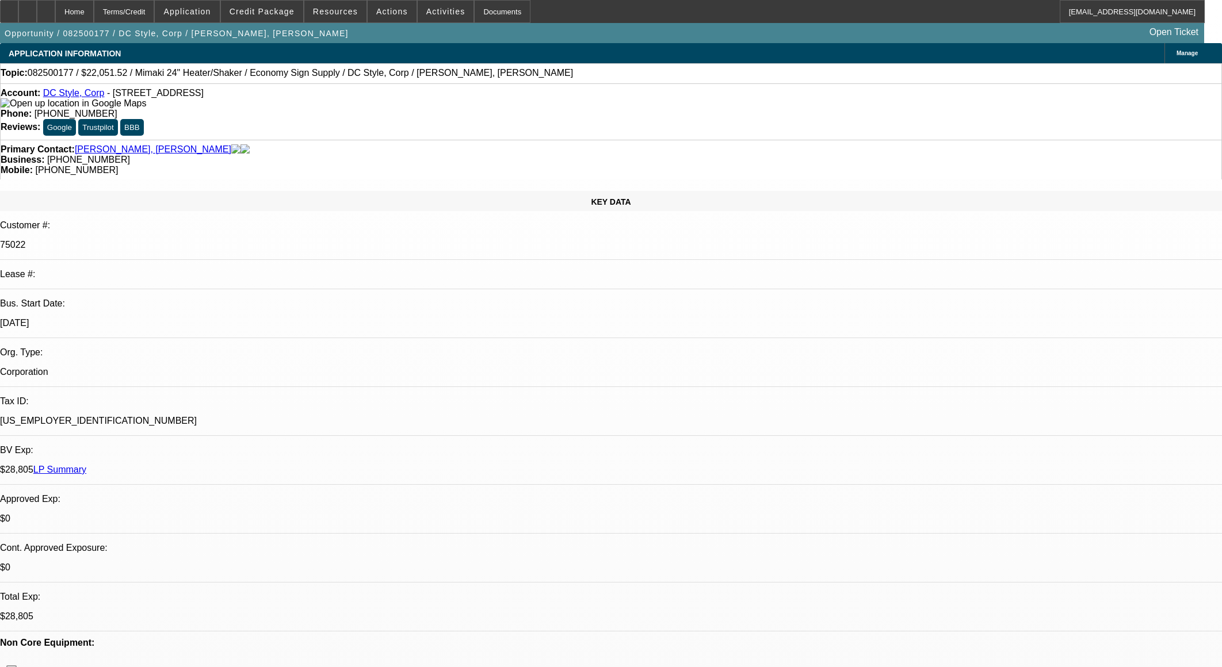
select select "6"
select select "1"
select select "6"
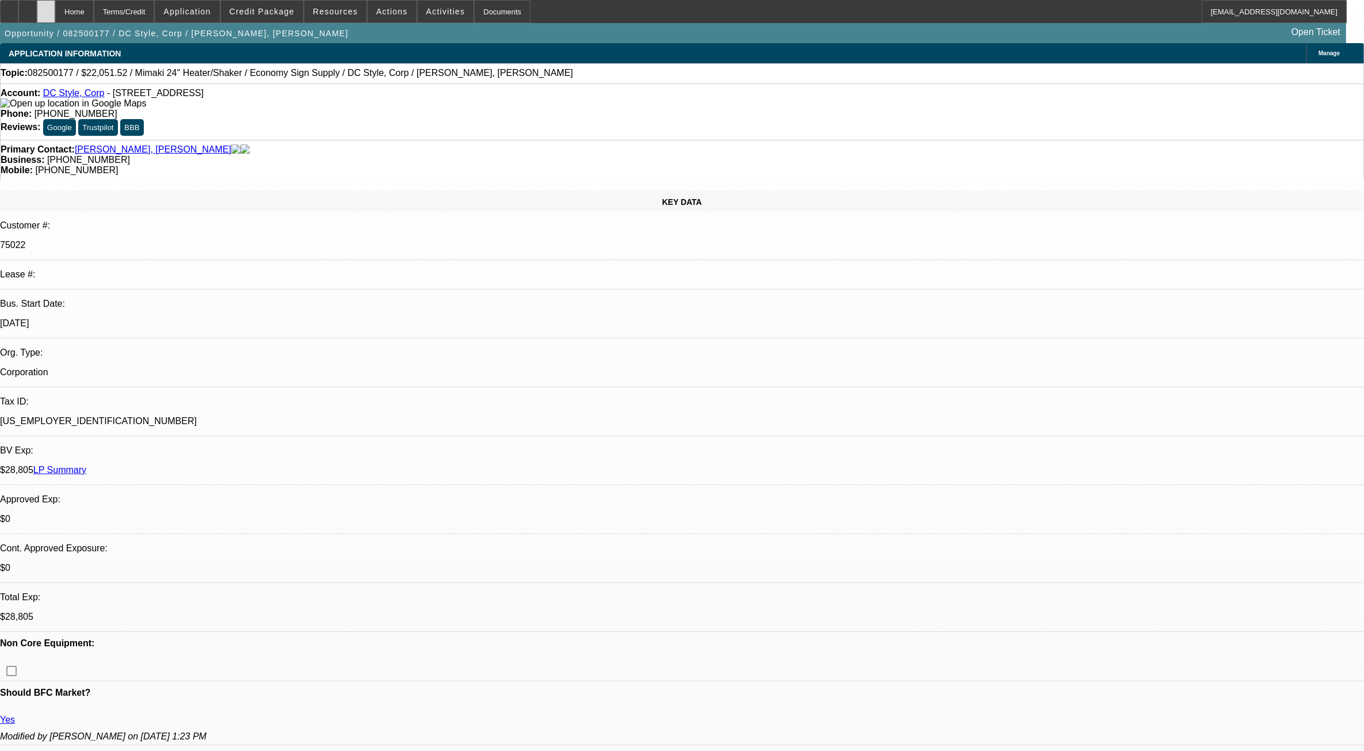
click at [55, 13] on div at bounding box center [46, 11] width 18 height 23
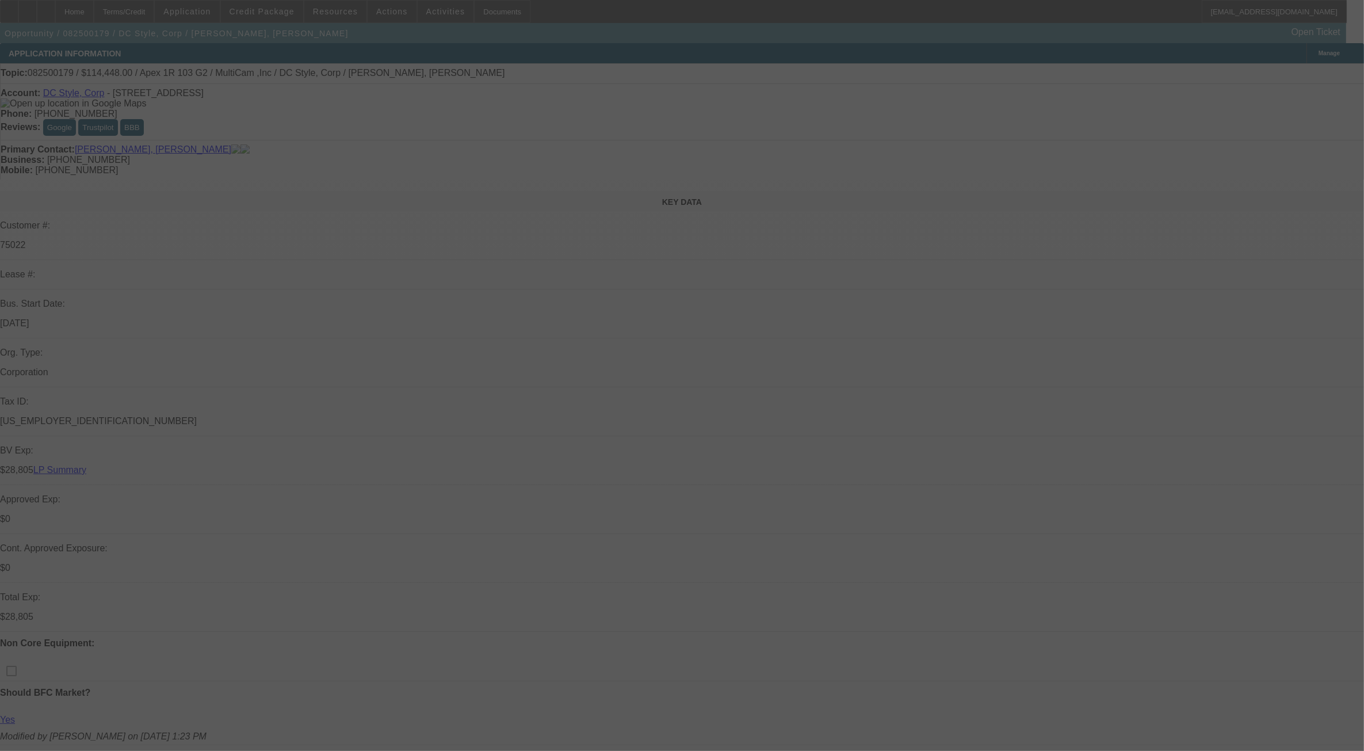
scroll to position [102, 0]
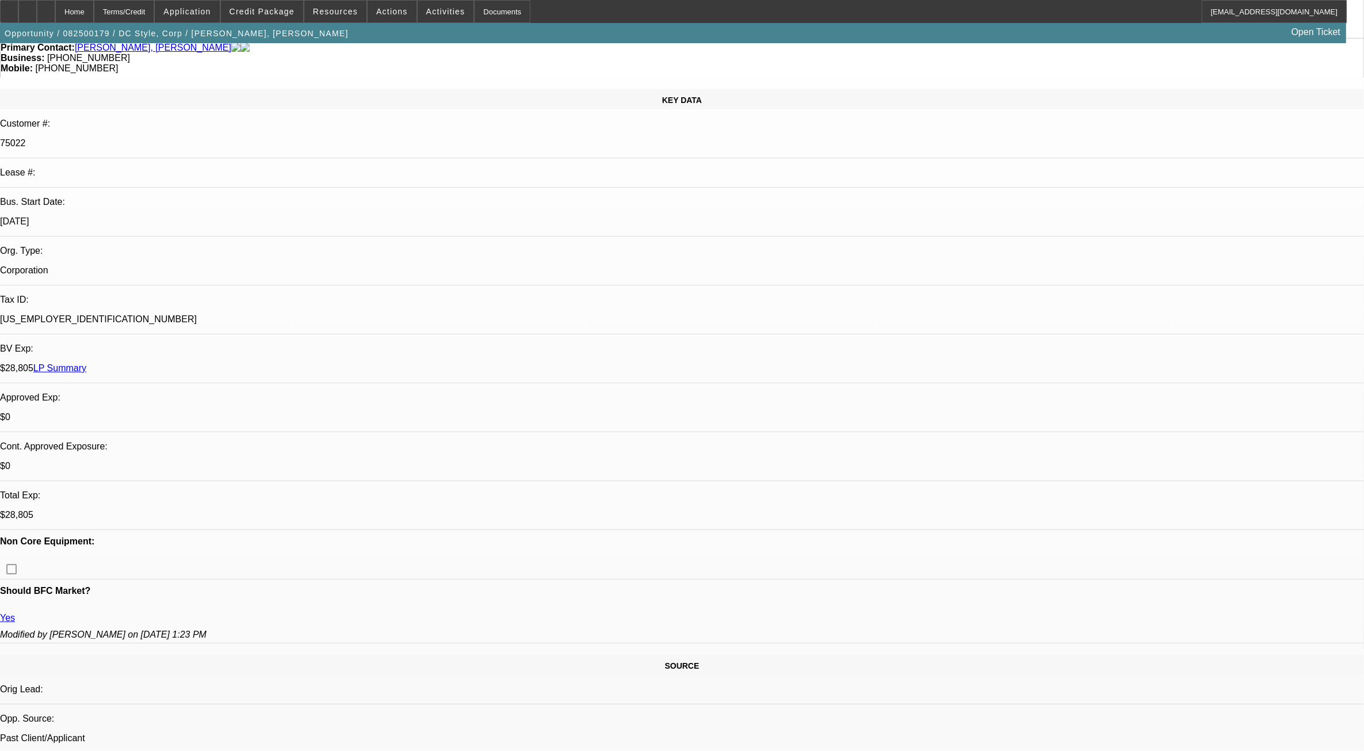
select select "0"
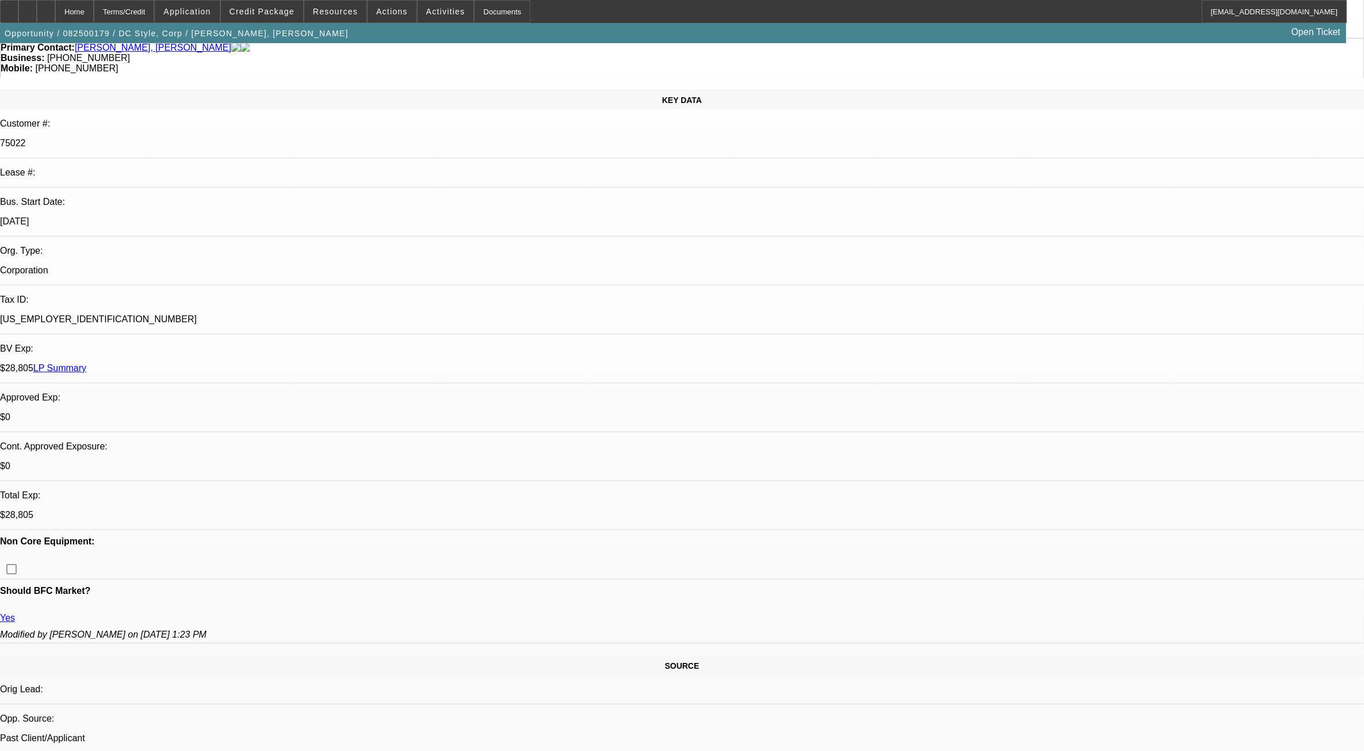
select select "0"
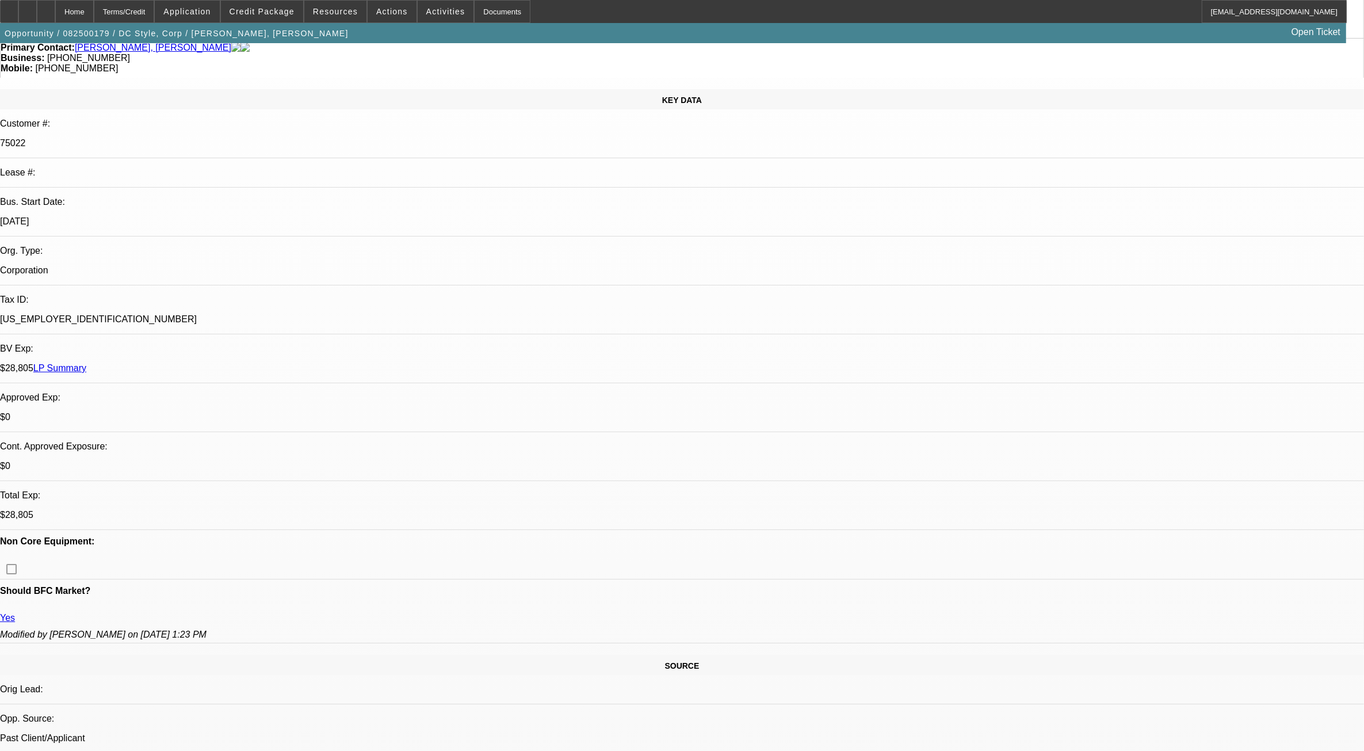
select select "0"
select select "1"
select select "6"
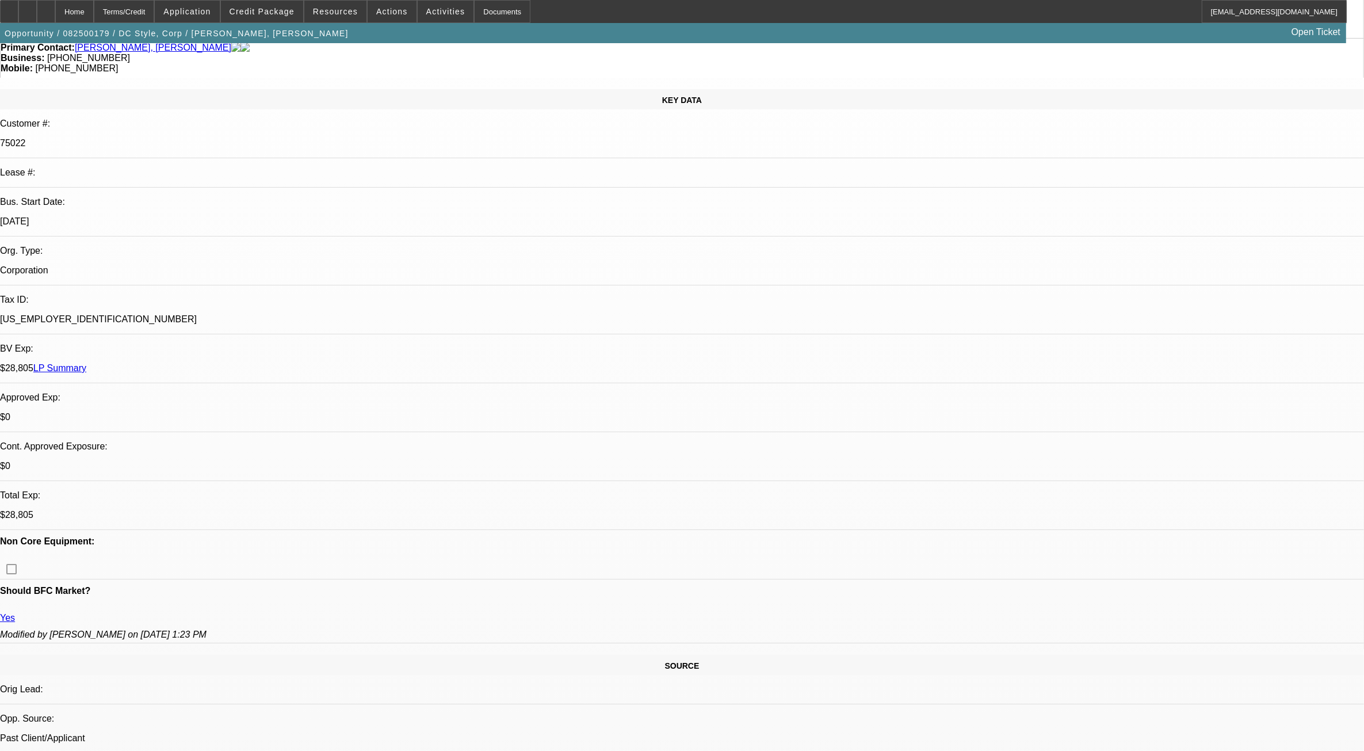
select select "1"
select select "6"
select select "1"
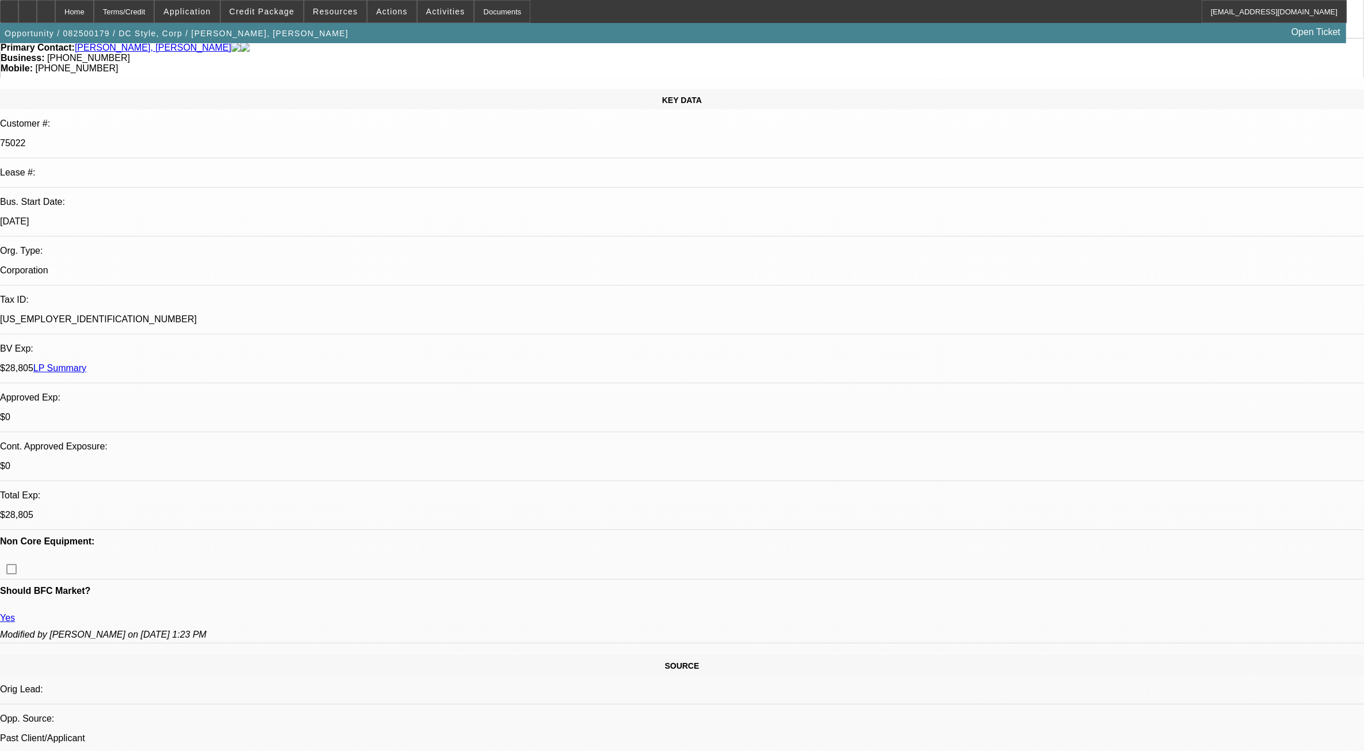
select select "6"
select select "1"
select select "6"
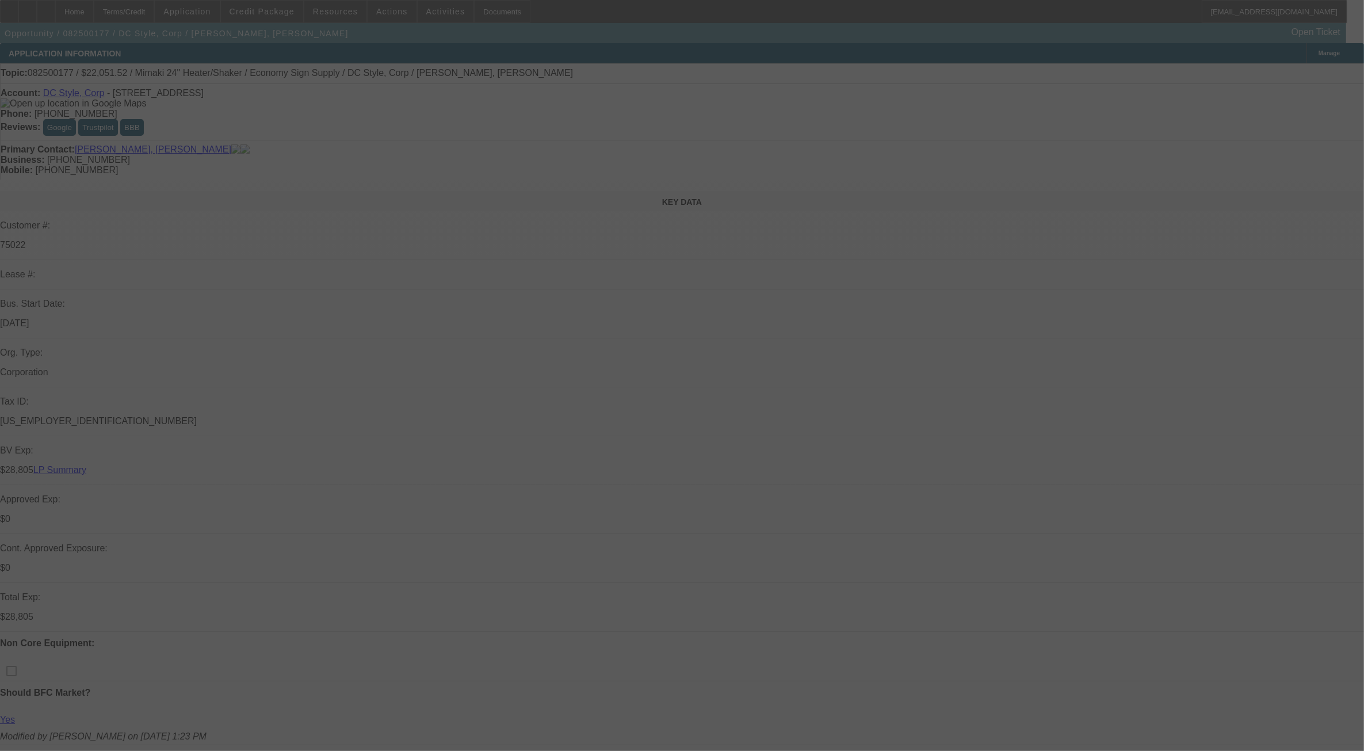
select select "0"
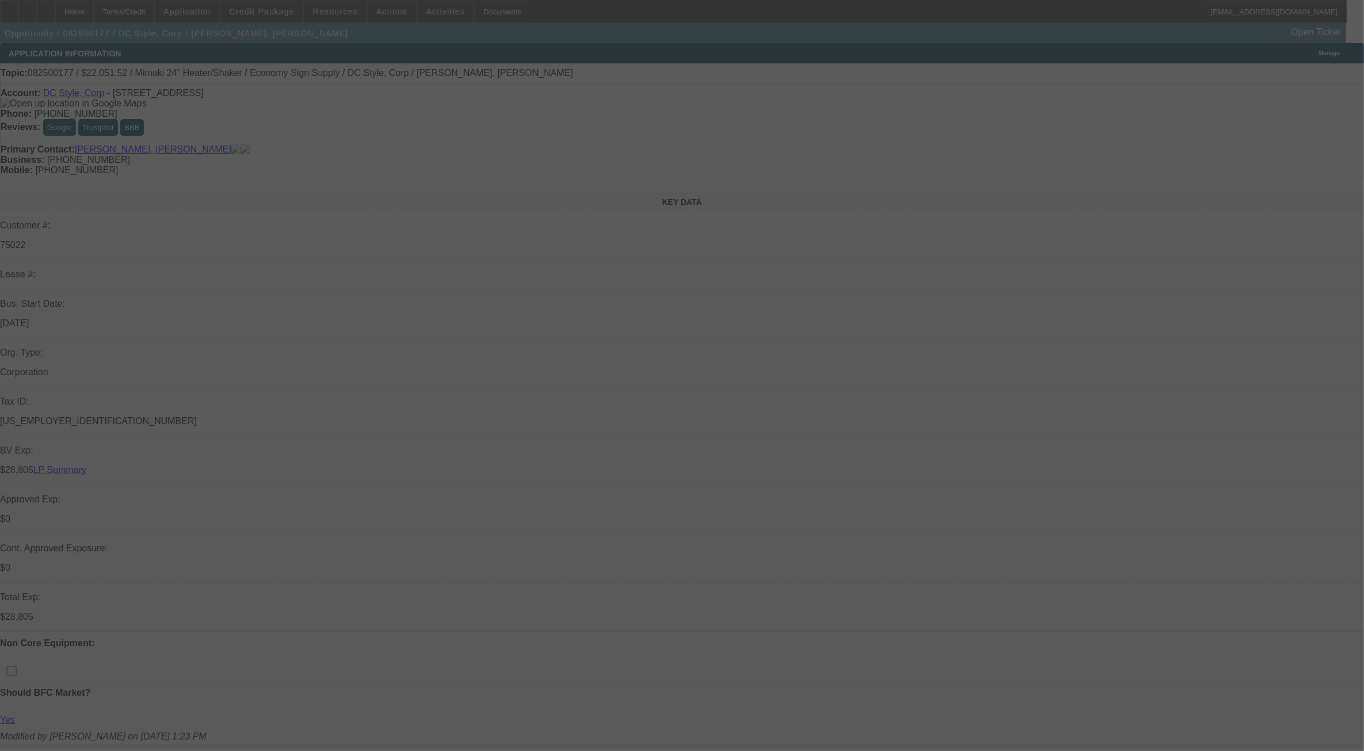
select select "0"
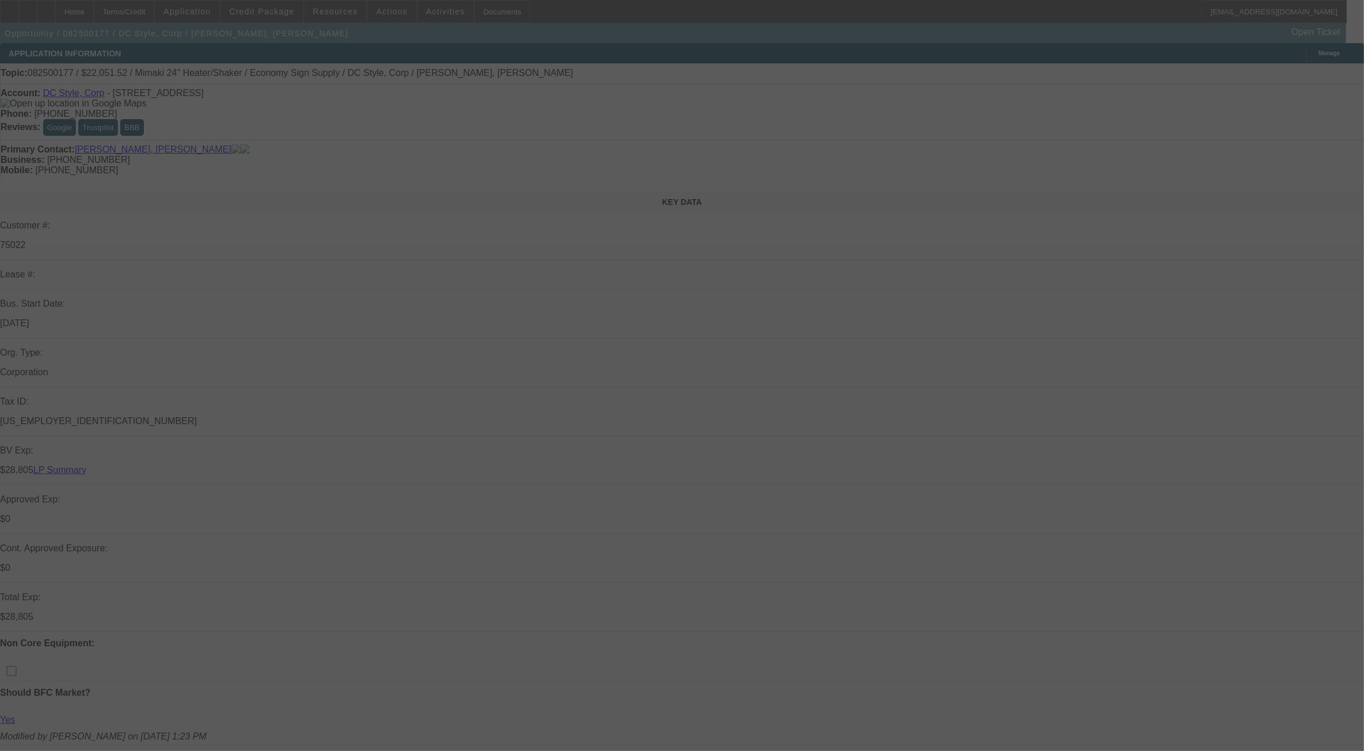
select select "0"
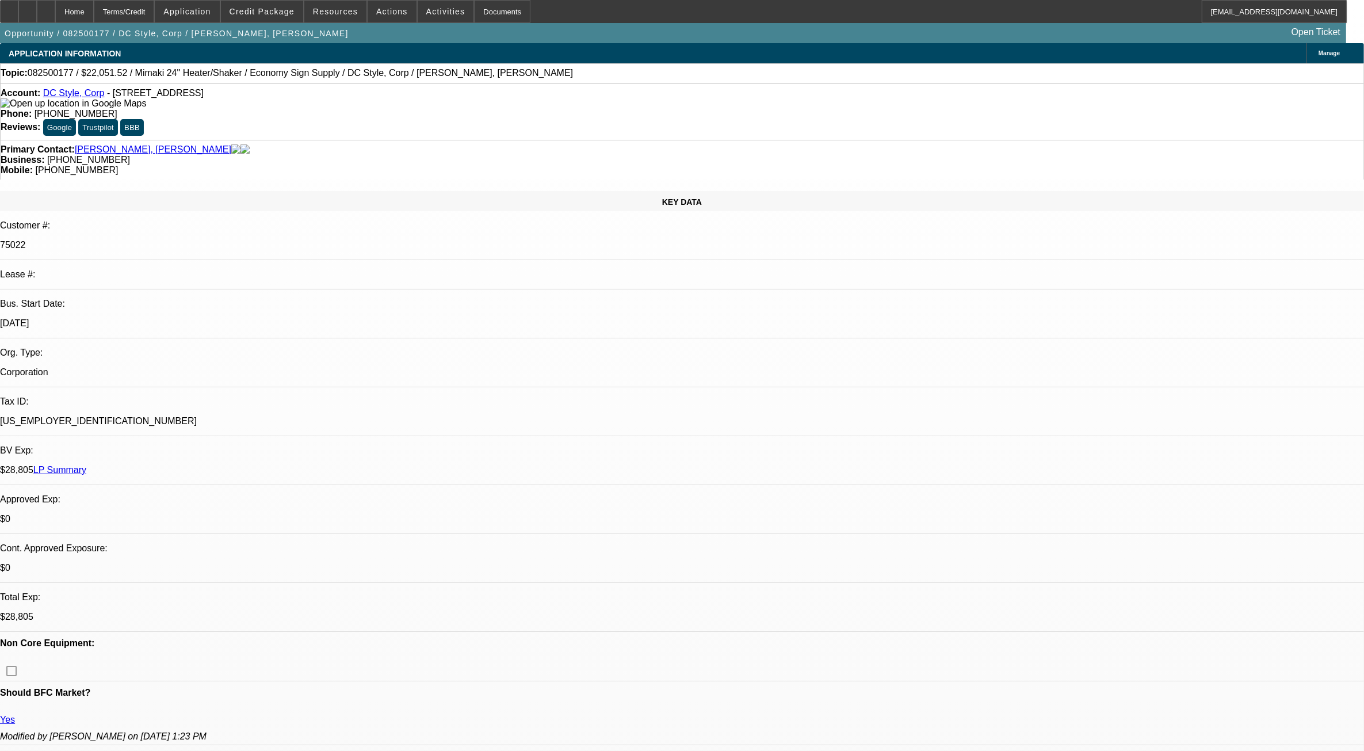
select select "1"
select select "6"
select select "1"
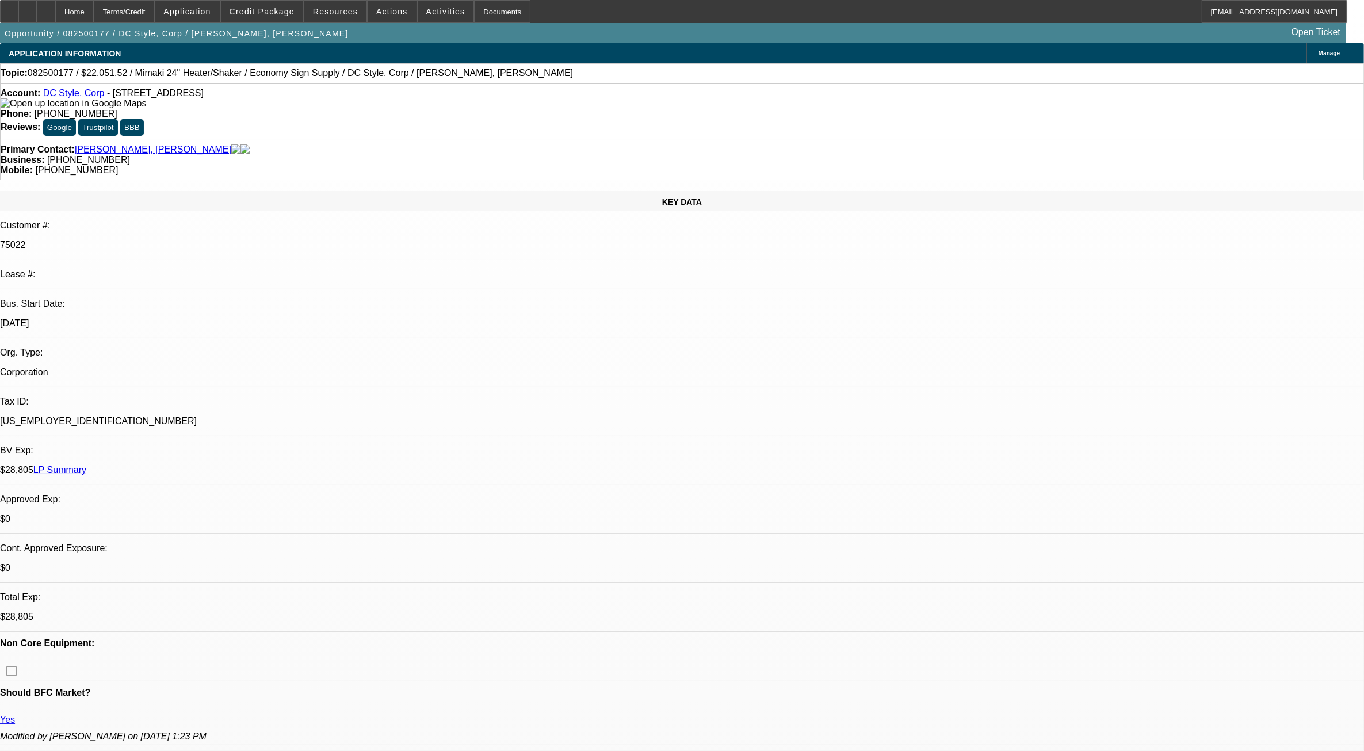
select select "6"
select select "1"
select select "6"
select select "1"
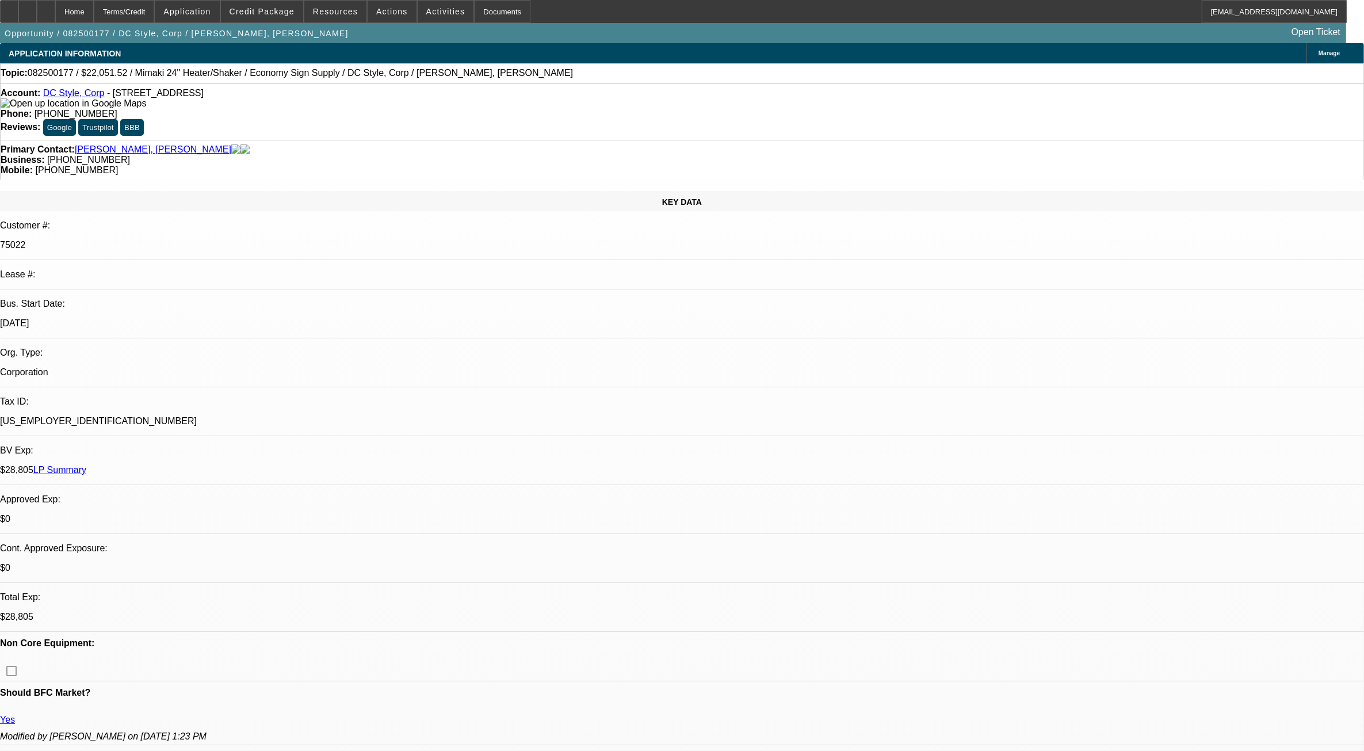
select select "1"
select select "6"
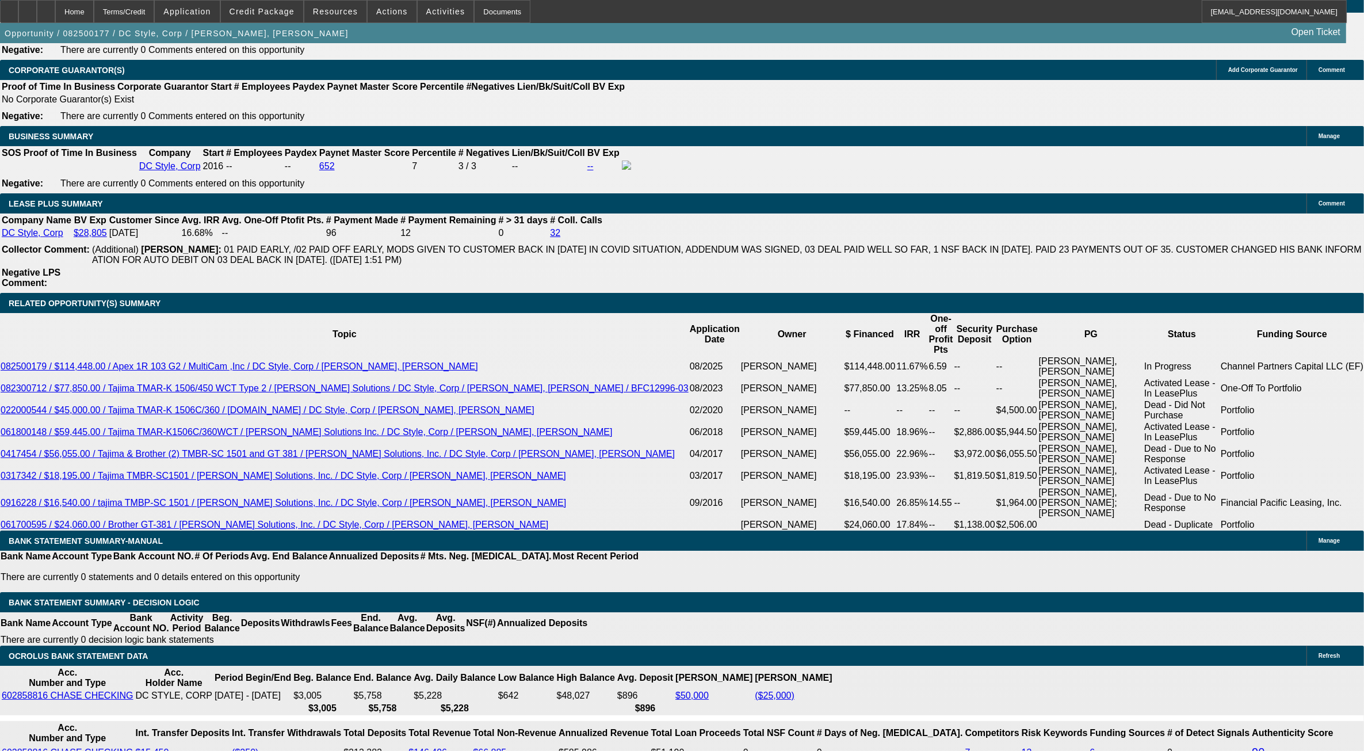
scroll to position [2085, 0]
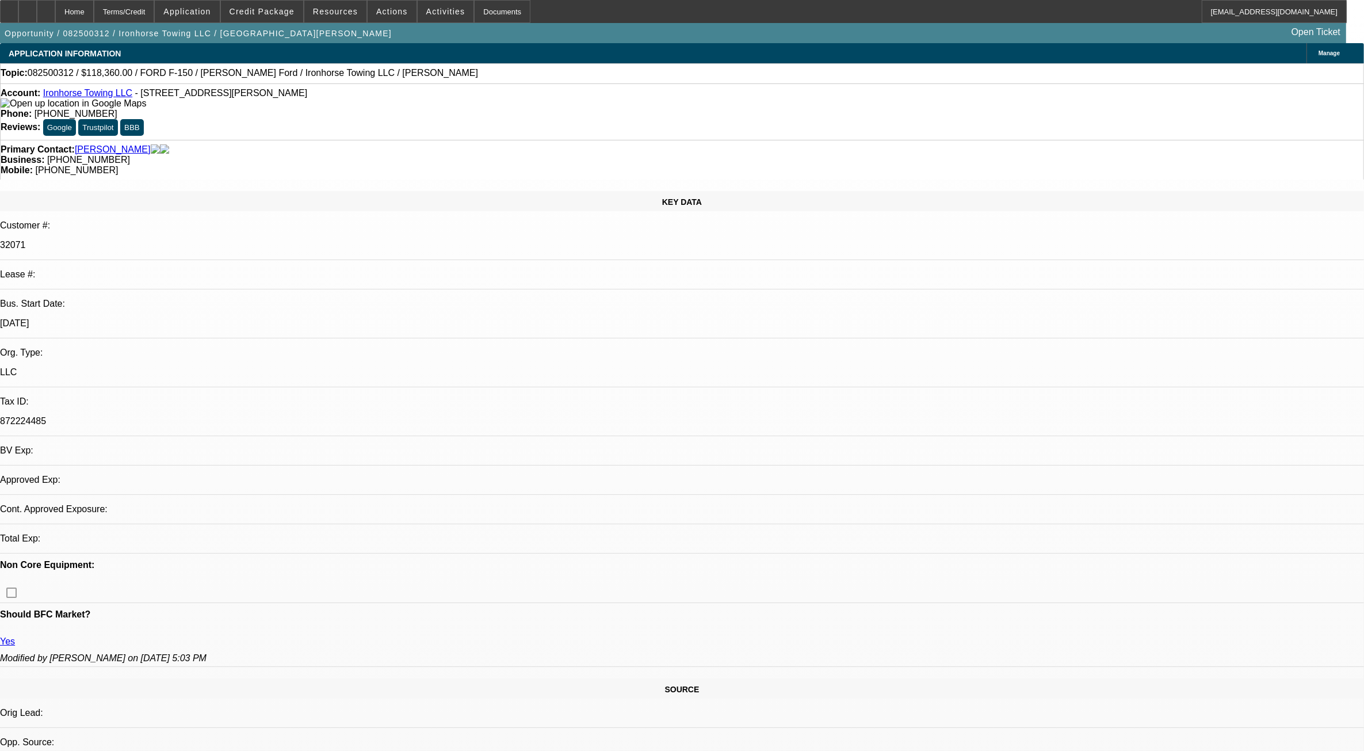
select select "0"
select select "2"
select select "0.1"
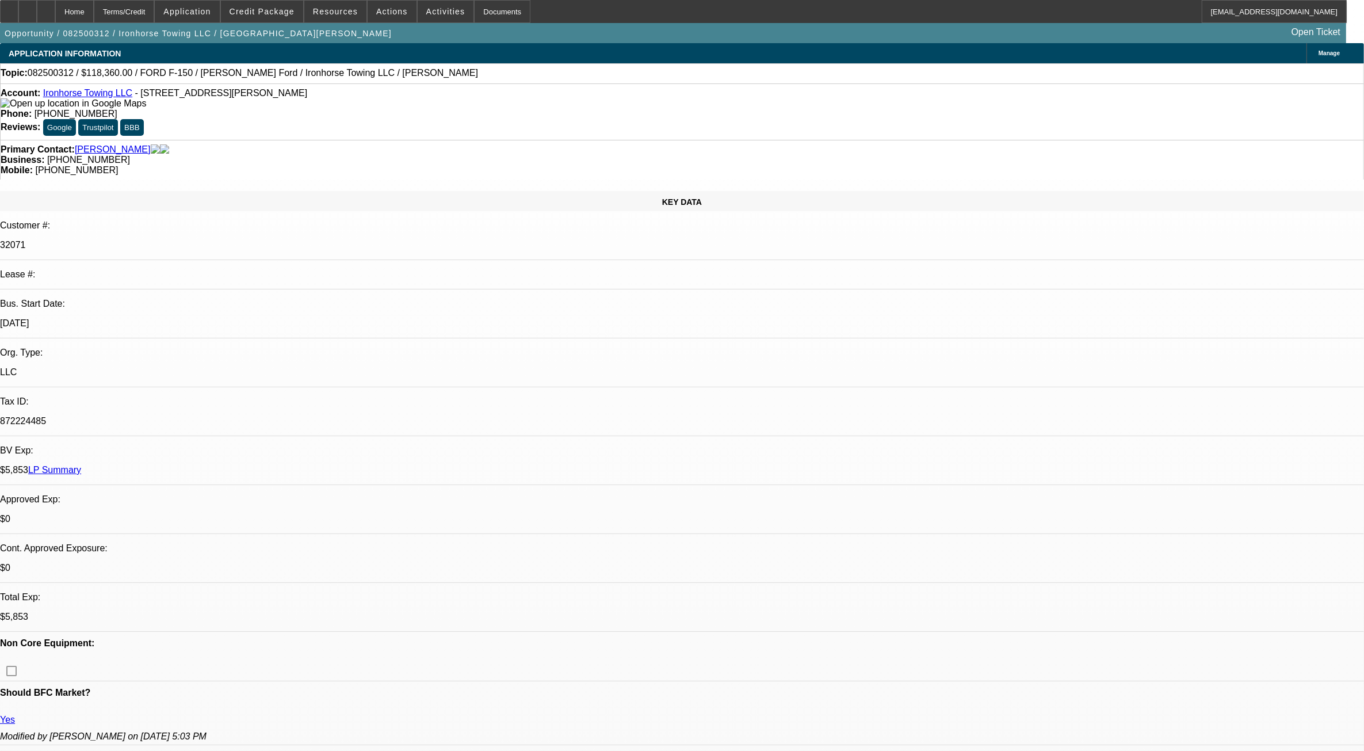
select select "1"
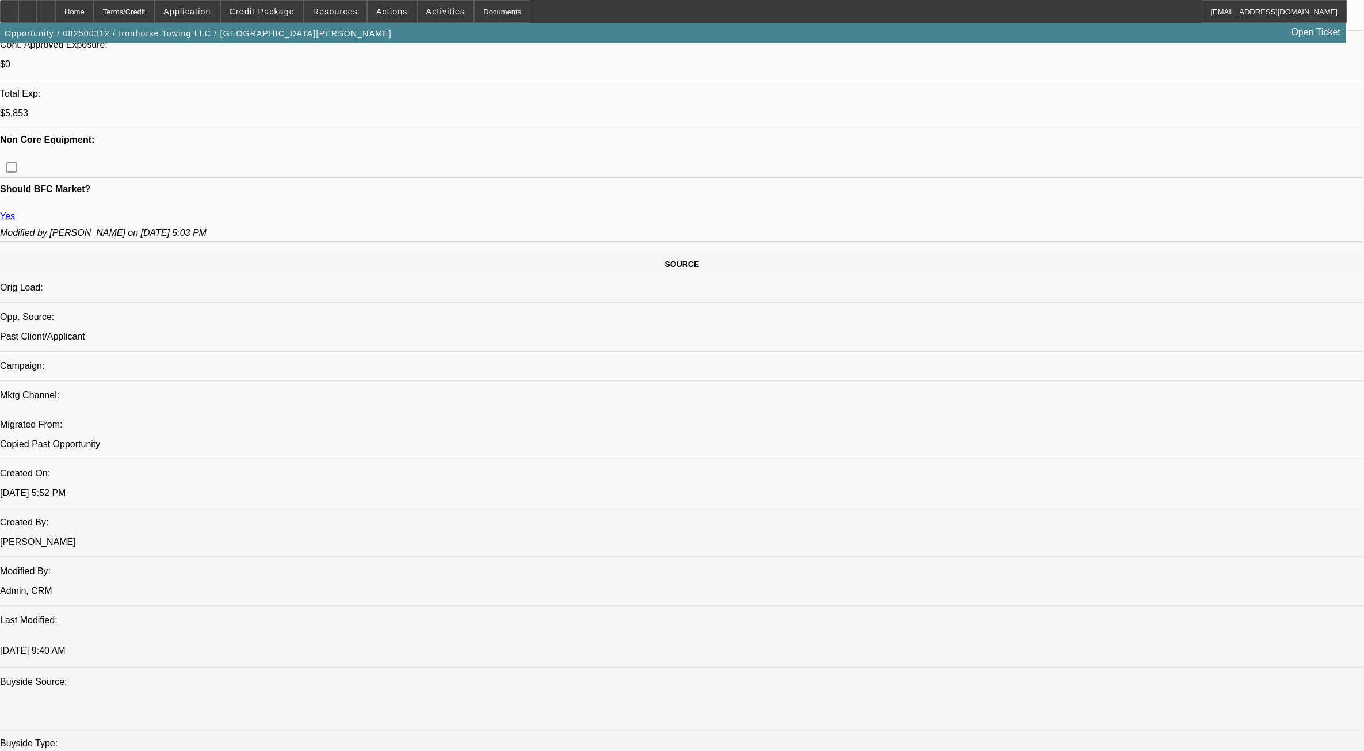
select select "2"
select select "4"
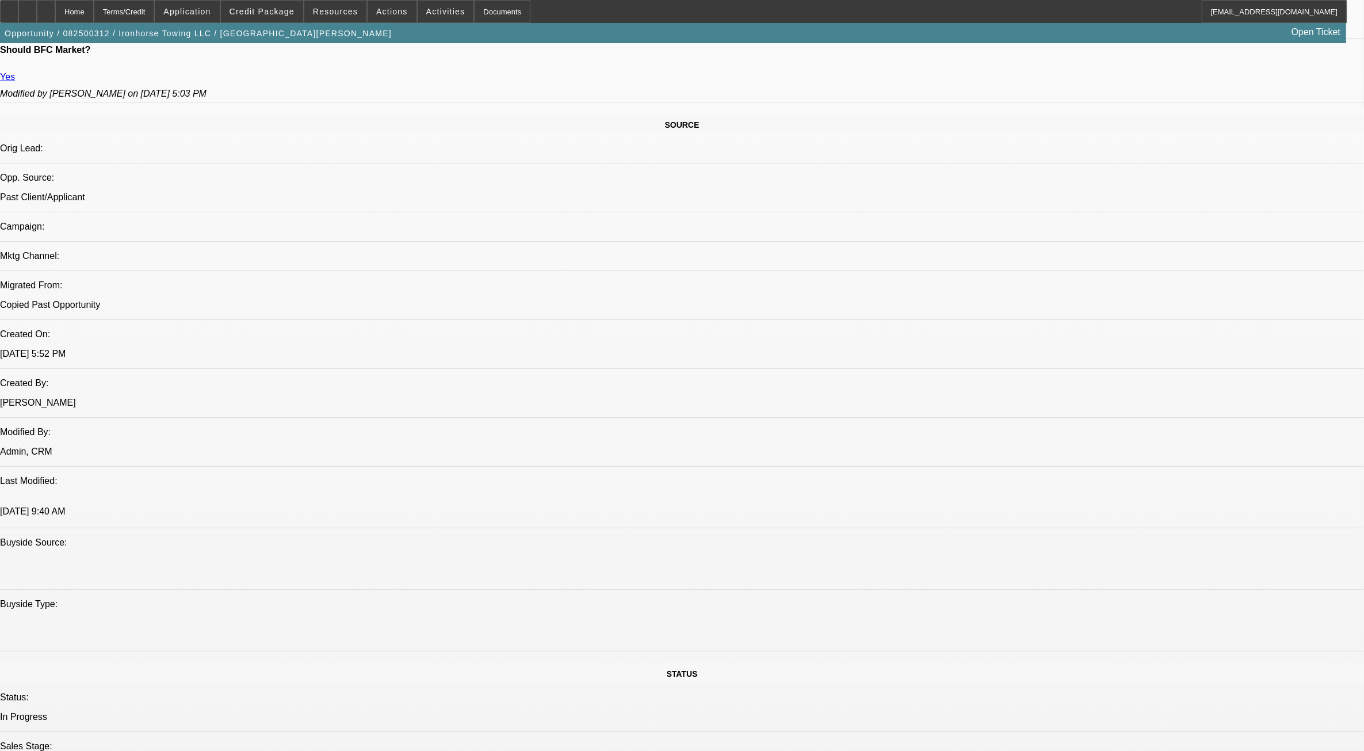
scroll to position [498, 0]
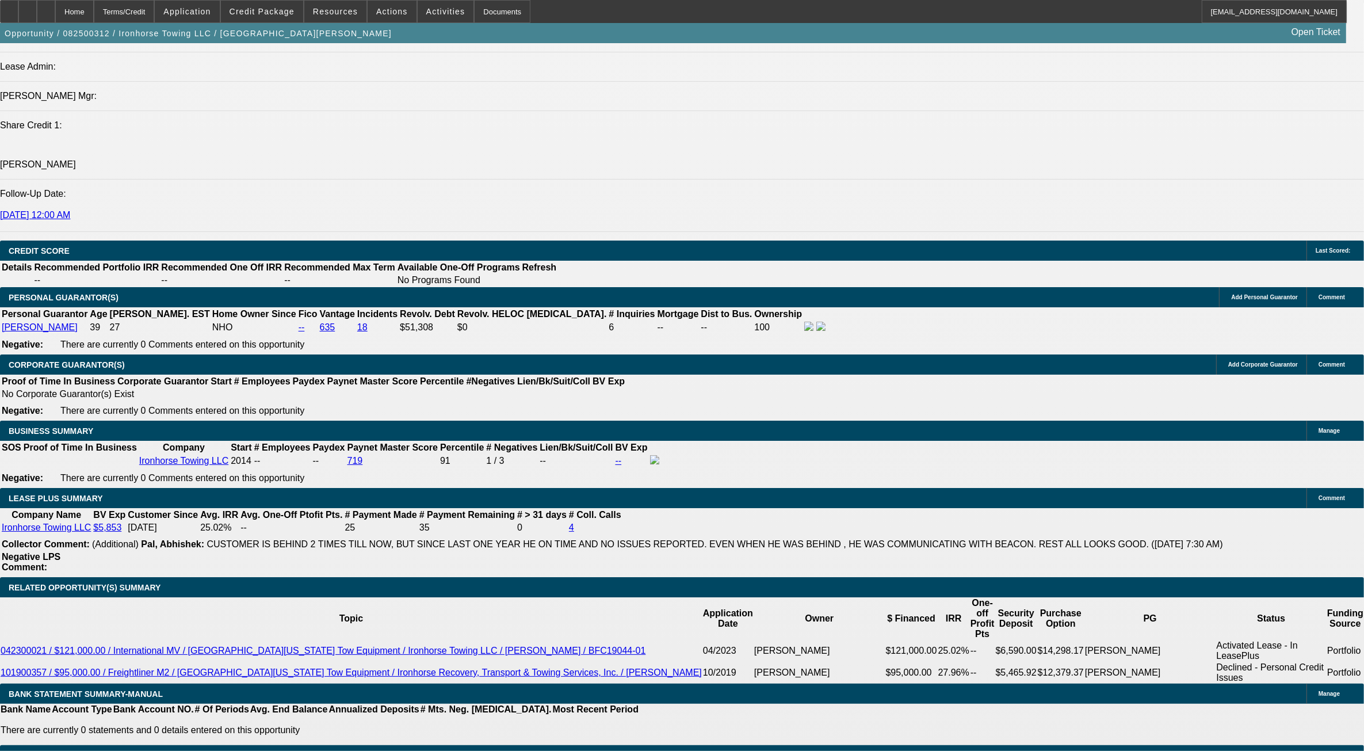
scroll to position [1504, 0]
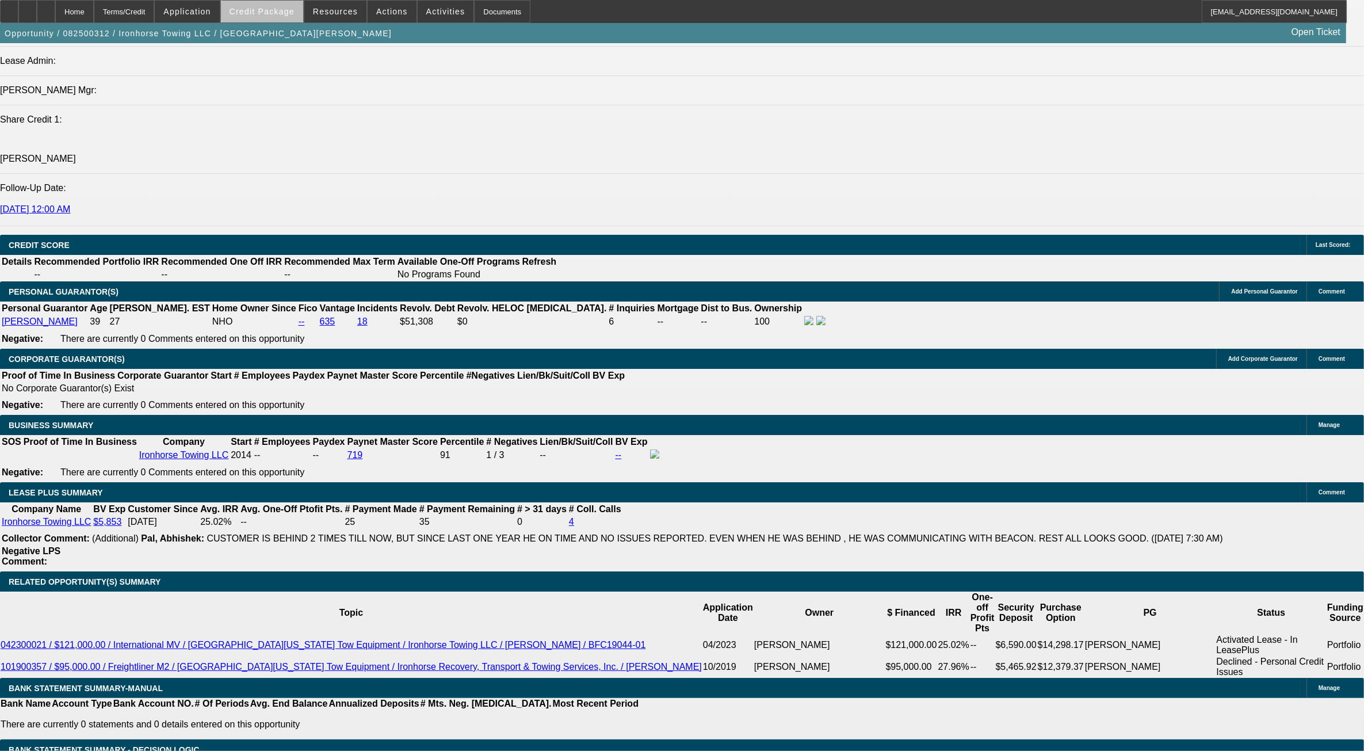
click at [294, 16] on span at bounding box center [262, 12] width 82 height 28
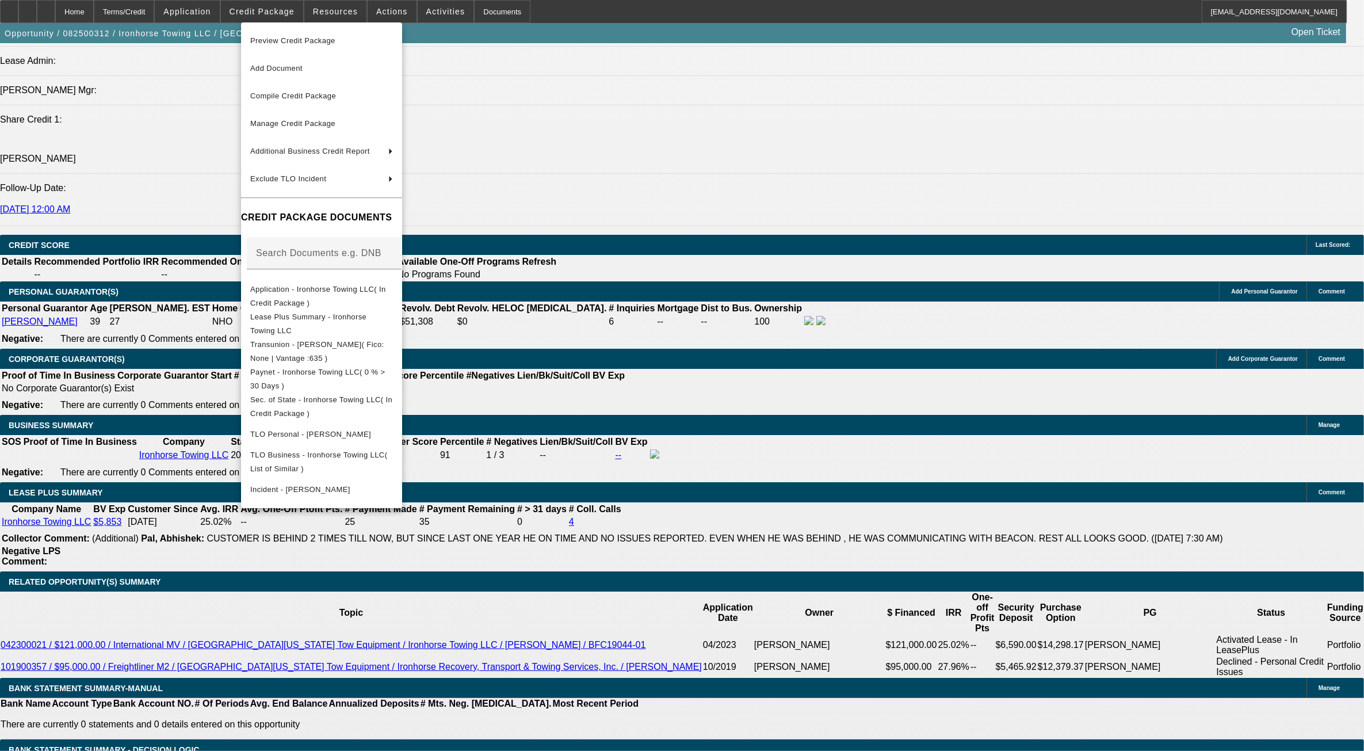
click at [665, 404] on div at bounding box center [682, 375] width 1364 height 751
